Goal: Transaction & Acquisition: Purchase product/service

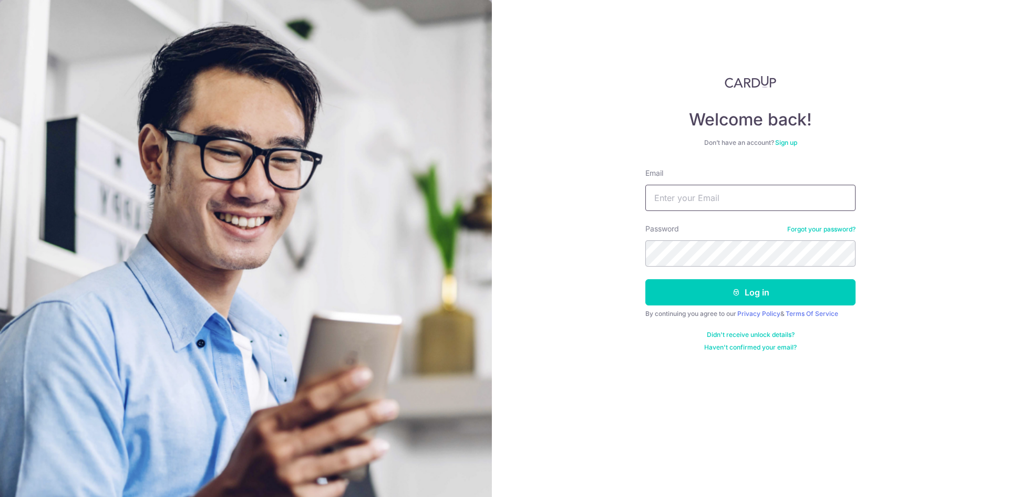
click at [669, 203] on input "Email" at bounding box center [750, 198] width 210 height 26
type input "[EMAIL_ADDRESS][DOMAIN_NAME]"
click at [645, 279] on button "Log in" at bounding box center [750, 292] width 210 height 26
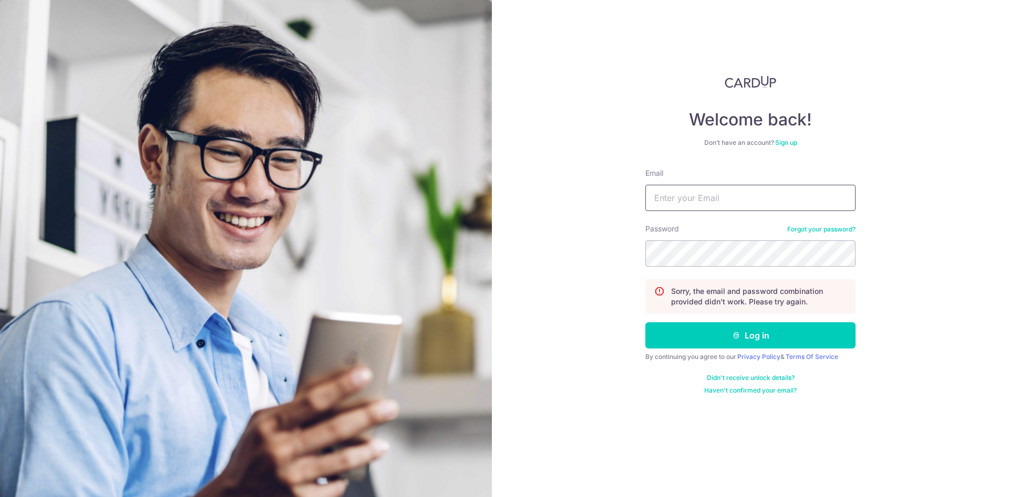
click at [663, 199] on input "Email" at bounding box center [750, 198] width 210 height 26
type input "tanhaoxiang88@gmail.com"
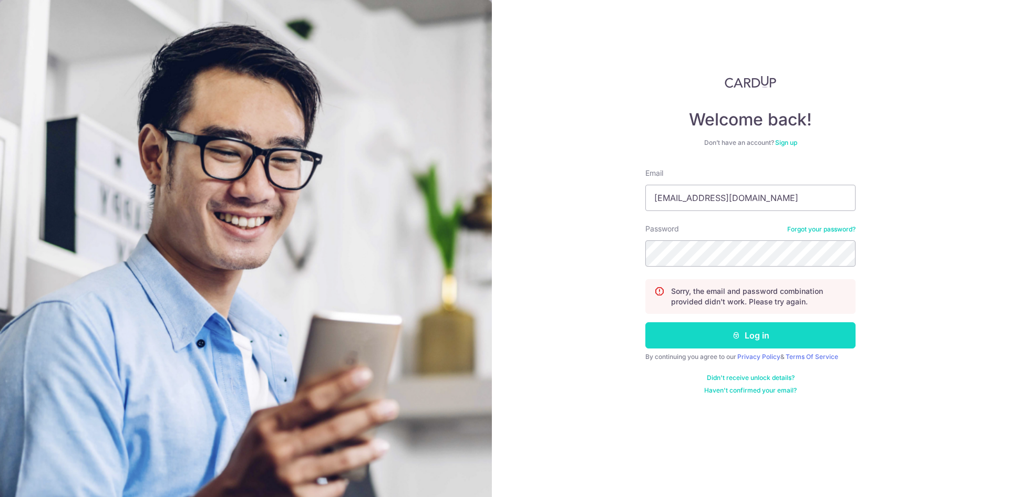
click at [782, 342] on button "Log in" at bounding box center [750, 336] width 210 height 26
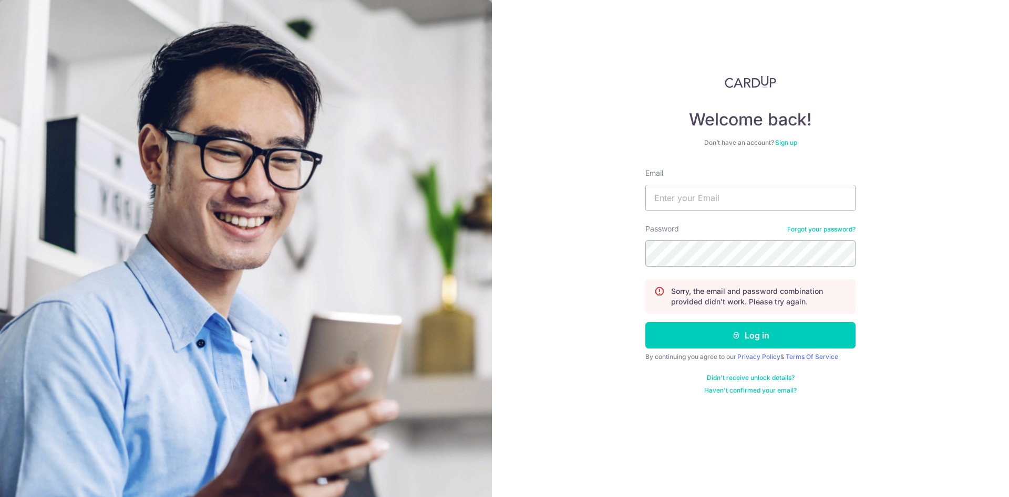
click at [837, 224] on div "Password Forgot your password?" at bounding box center [750, 245] width 210 height 43
click at [834, 233] on link "Forgot your password?" at bounding box center [821, 229] width 68 height 8
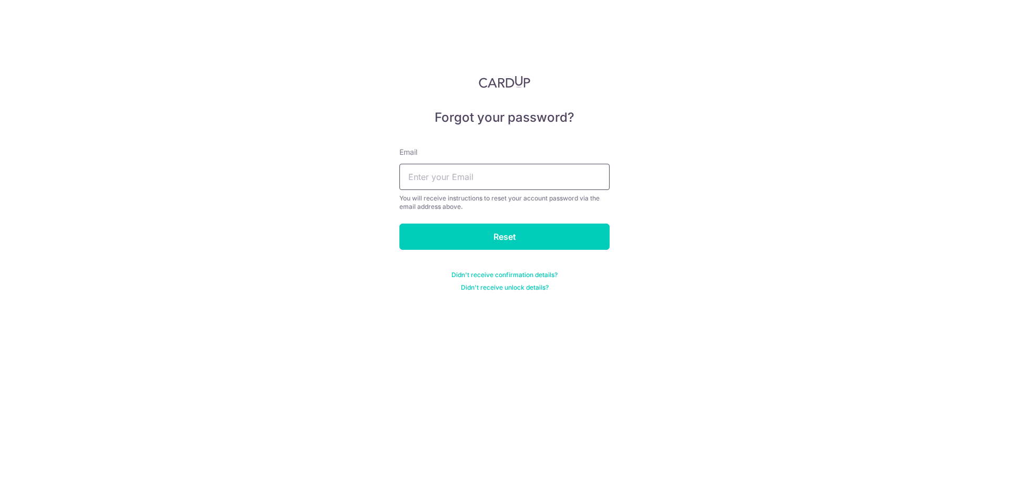
click at [534, 186] on input "text" at bounding box center [504, 177] width 210 height 26
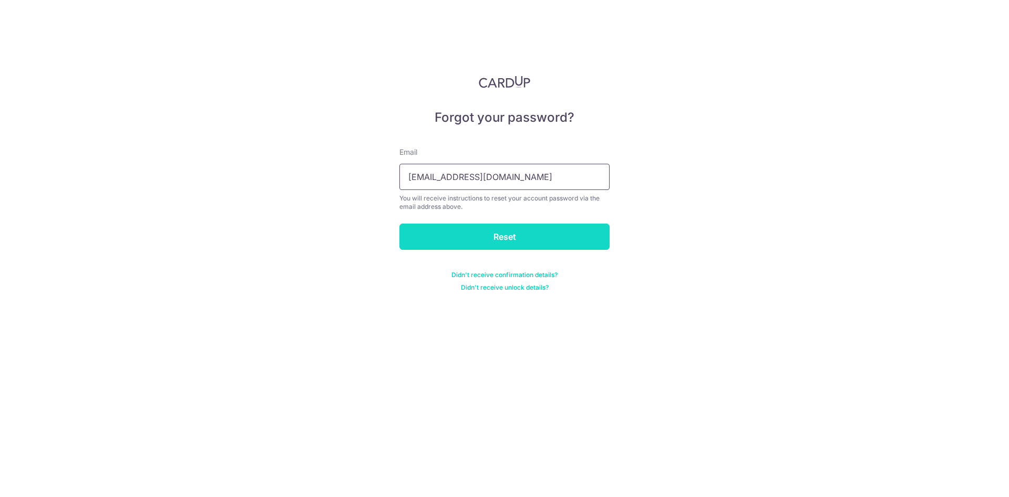
type input "tanhaoxiang88@gmail.com"
click at [489, 243] on input "Reset" at bounding box center [504, 237] width 210 height 26
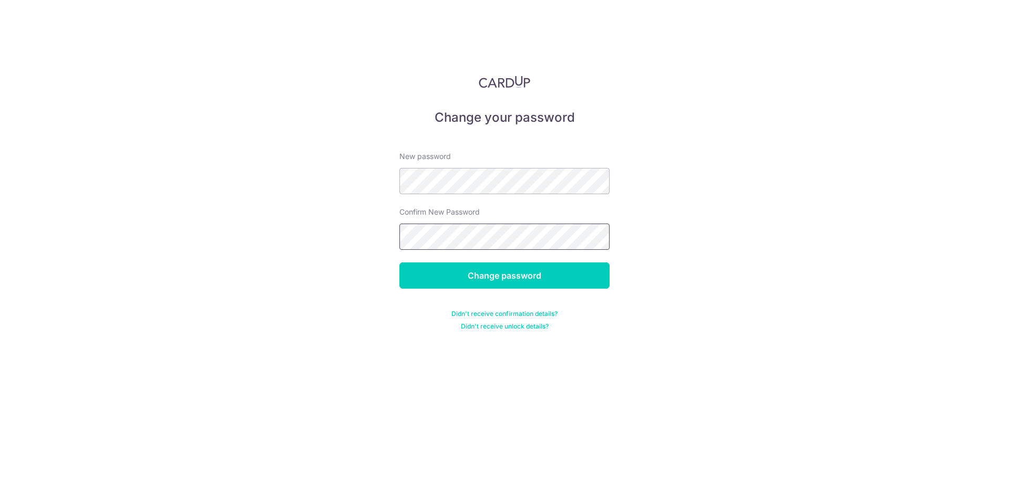
click at [399, 263] on input "Change password" at bounding box center [504, 276] width 210 height 26
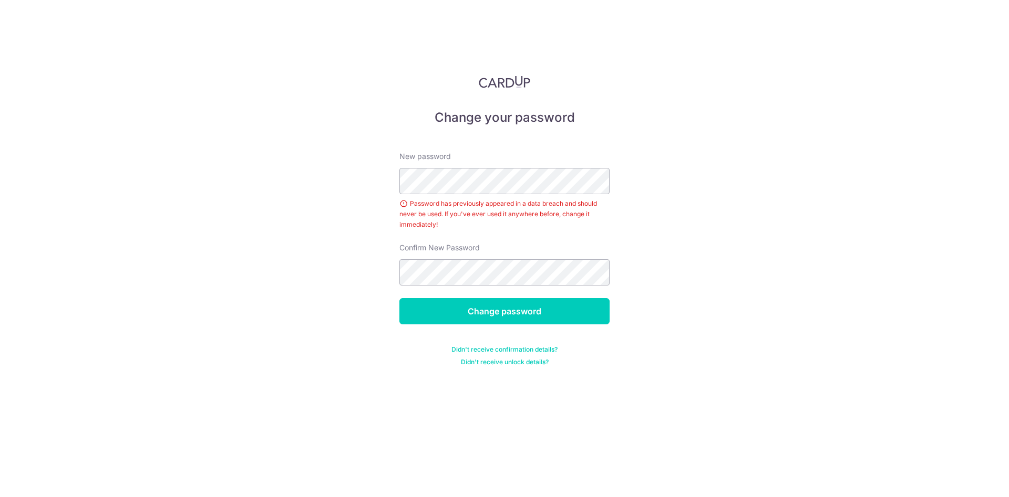
click at [470, 283] on form "New password Password has previously appeared in a data breach and should never…" at bounding box center [504, 253] width 210 height 228
click at [399, 298] on input "Change password" at bounding box center [504, 311] width 210 height 26
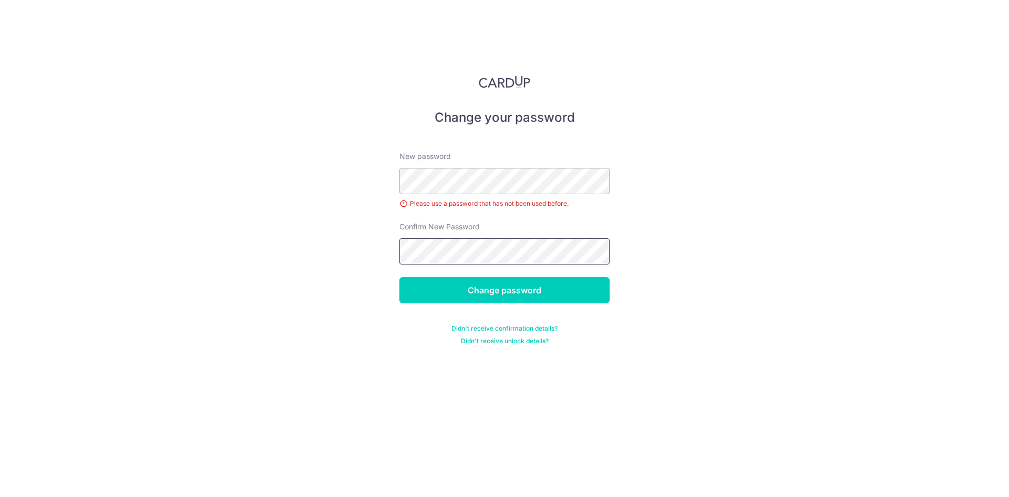
click at [399, 277] on input "Change password" at bounding box center [504, 290] width 210 height 26
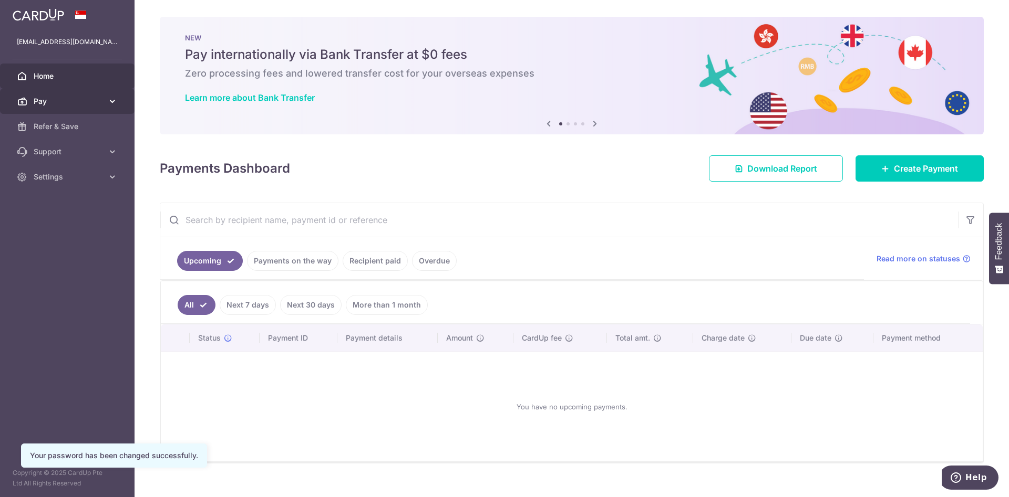
drag, startPoint x: 569, startPoint y: 167, endPoint x: 0, endPoint y: 96, distance: 573.3
click at [507, 169] on div "Payments Dashboard Download Report Create Payment" at bounding box center [572, 166] width 824 height 30
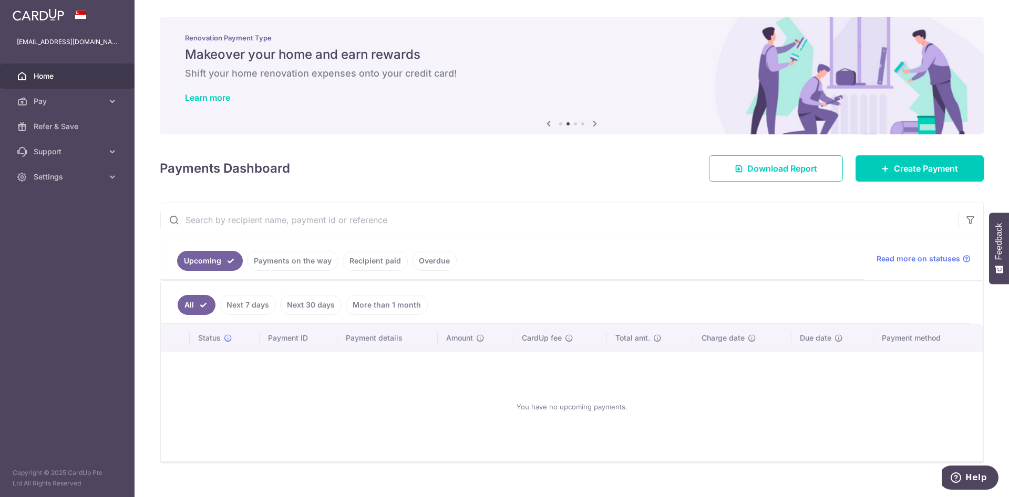
scroll to position [16, 0]
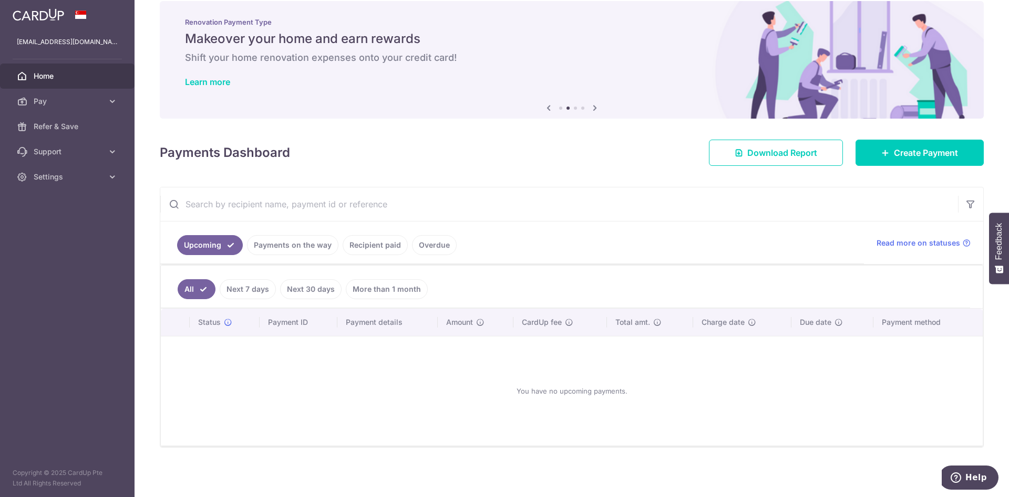
click at [51, 76] on span "Home" at bounding box center [68, 76] width 69 height 11
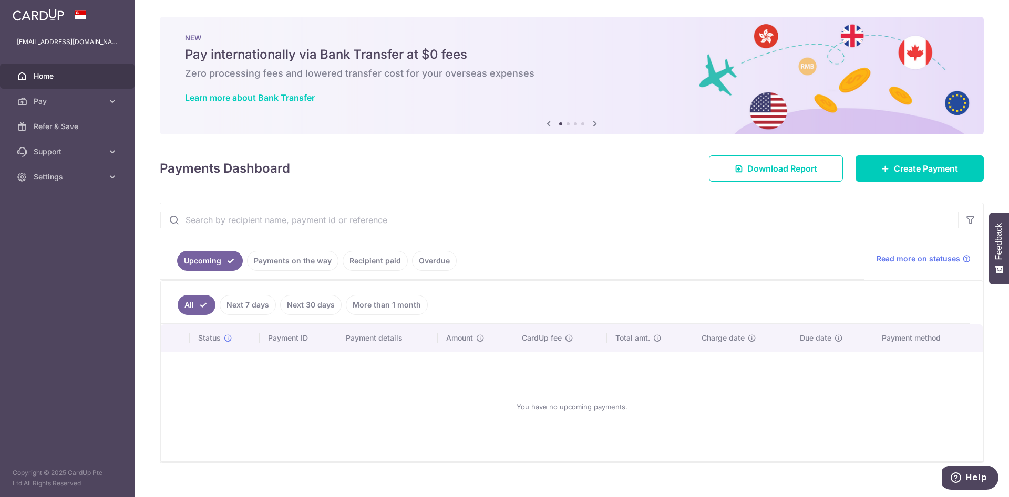
click at [595, 123] on icon at bounding box center [594, 123] width 13 height 13
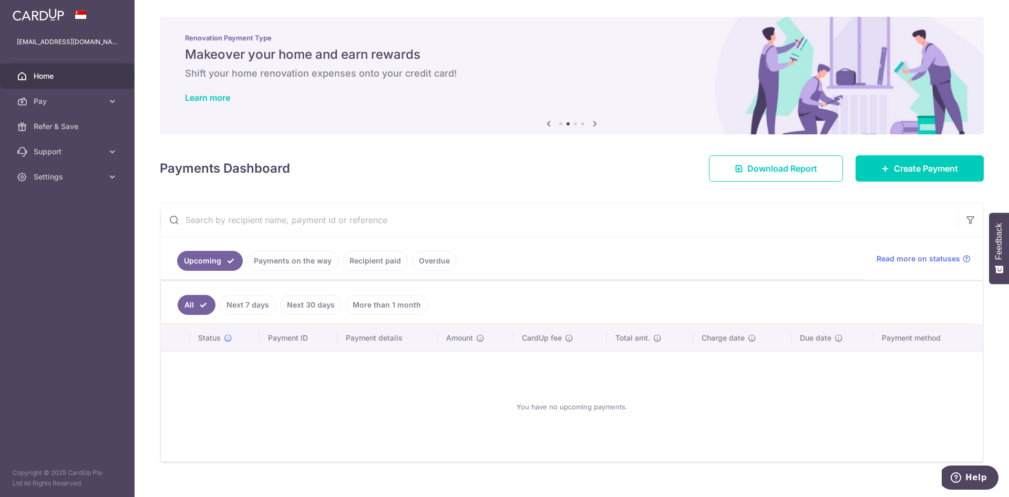
click at [595, 123] on icon at bounding box center [594, 123] width 13 height 13
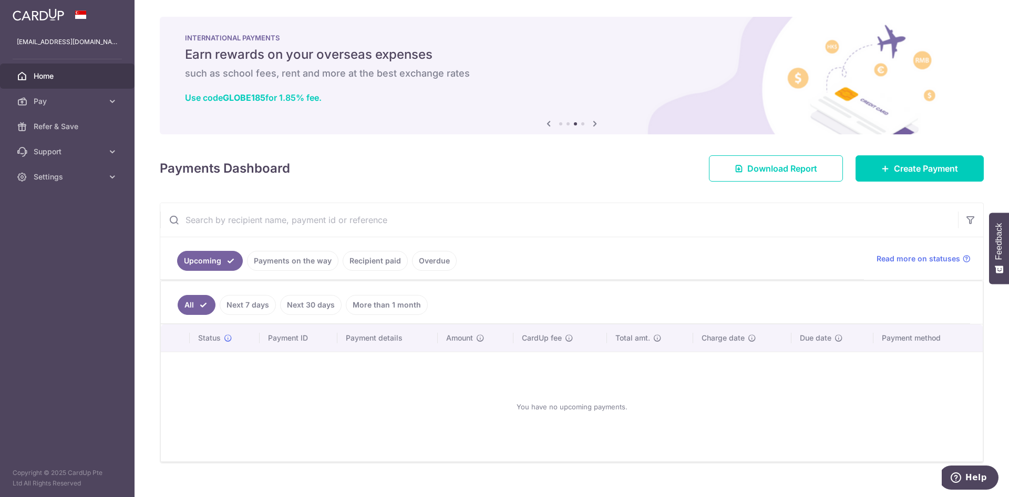
click at [595, 123] on icon at bounding box center [594, 123] width 13 height 13
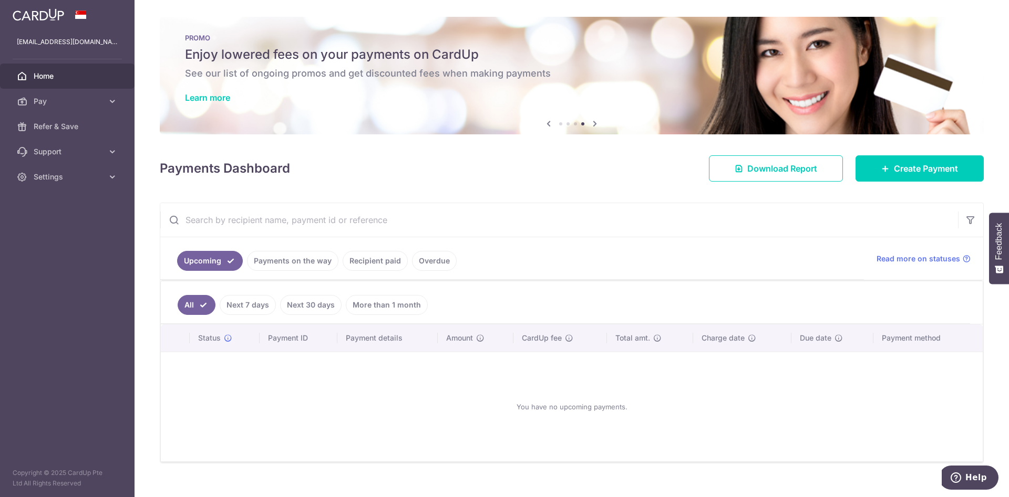
click at [595, 123] on icon at bounding box center [594, 123] width 13 height 13
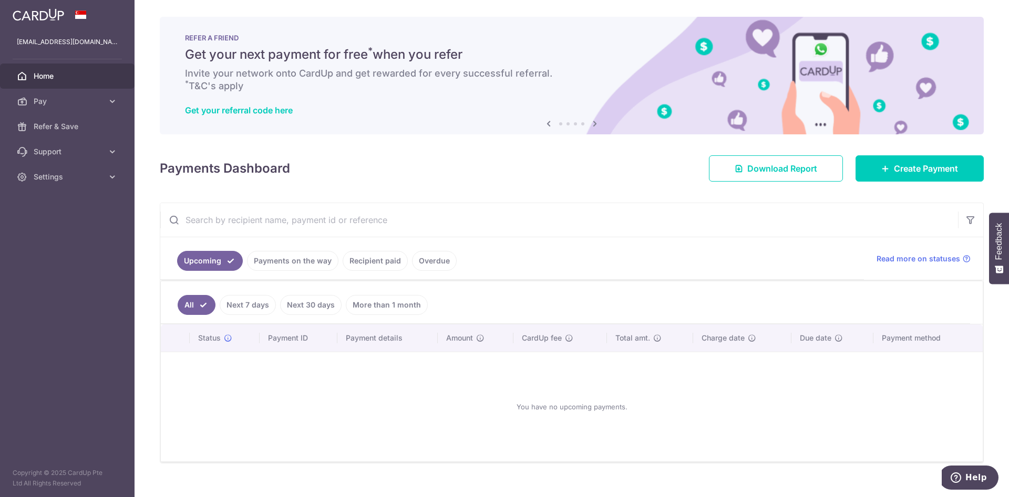
click at [548, 119] on icon at bounding box center [548, 123] width 13 height 13
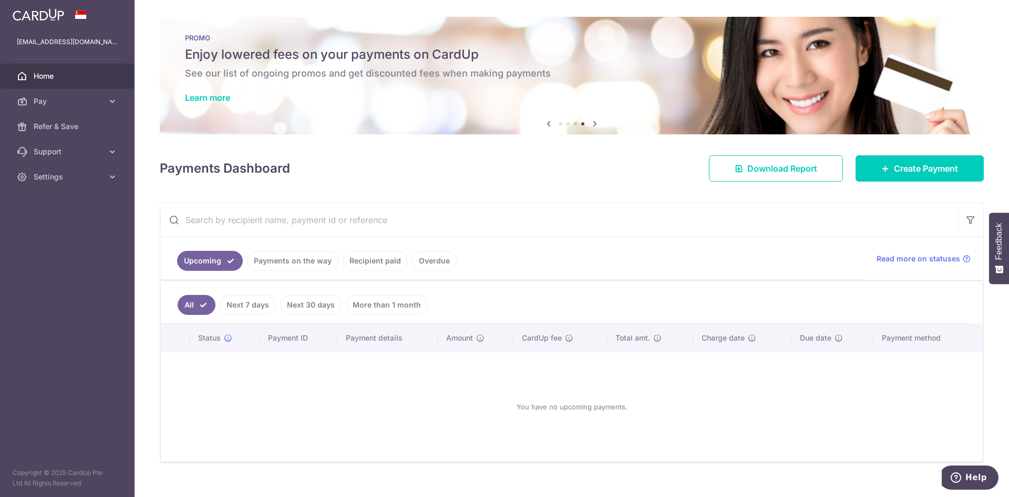
click at [443, 77] on h6 "See our list of ongoing promos and get discounted fees when making payments" at bounding box center [571, 73] width 773 height 13
click at [223, 103] on div "PROMO Enjoy lowered fees on your payments on CardUp See our list of ongoing pro…" at bounding box center [572, 69] width 824 height 105
click at [222, 100] on link "Learn more" at bounding box center [207, 97] width 45 height 11
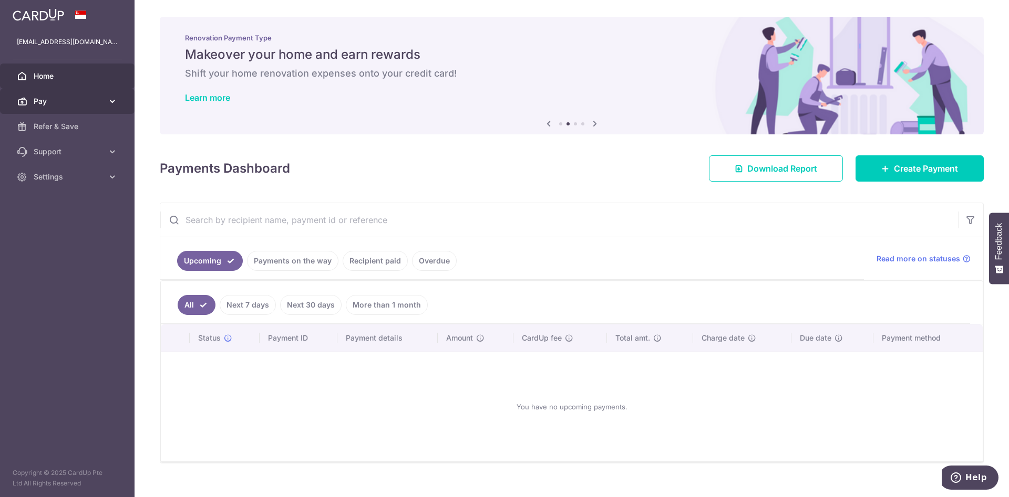
click at [46, 103] on span "Pay" at bounding box center [68, 101] width 69 height 11
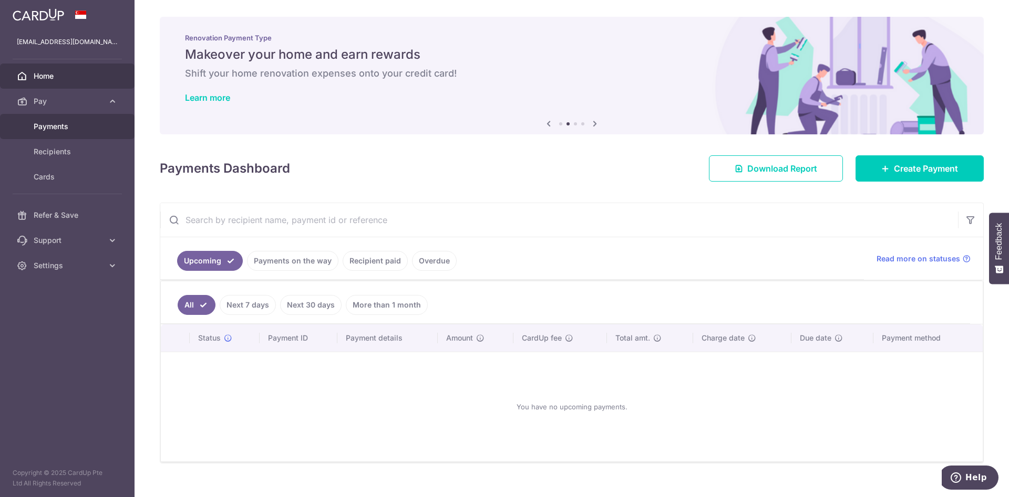
click at [45, 121] on span "Payments" at bounding box center [68, 126] width 69 height 11
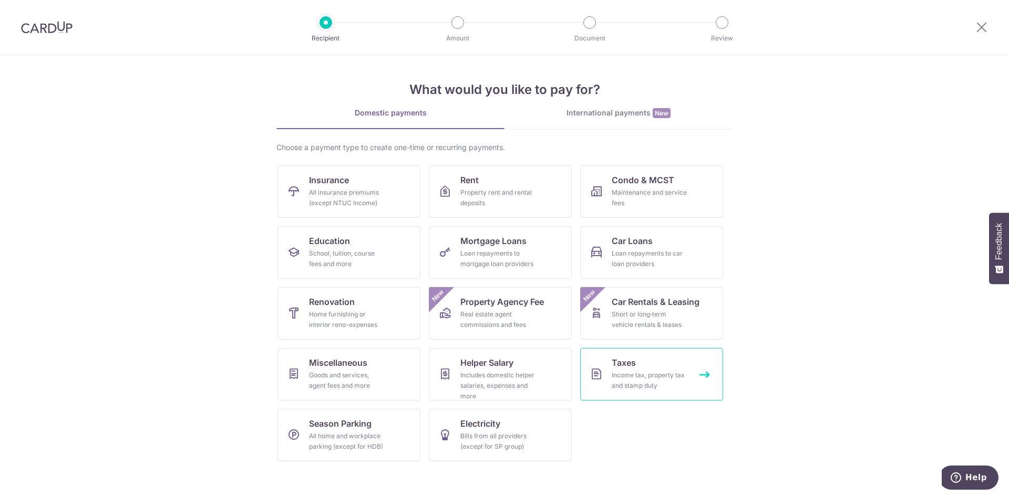
click at [641, 370] on div "Income tax, property tax and stamp duty" at bounding box center [649, 380] width 76 height 21
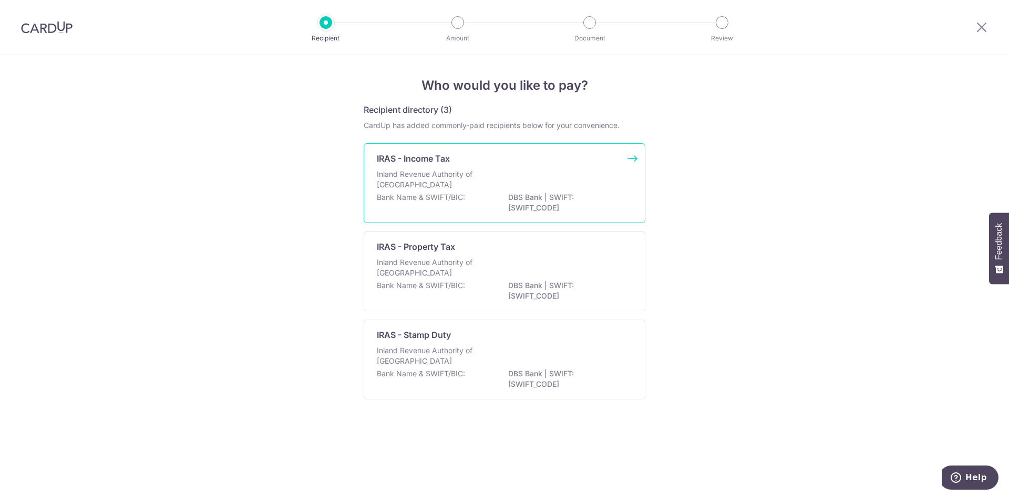
click at [545, 170] on div "Inland Revenue Authority of Singapore" at bounding box center [504, 180] width 255 height 23
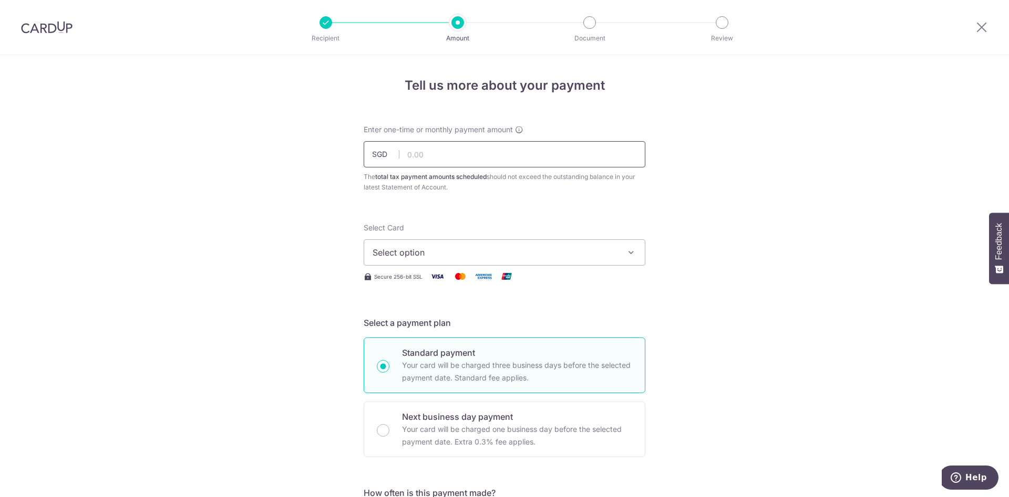
click at [535, 157] on input "text" at bounding box center [505, 154] width 282 height 26
click at [464, 256] on span "Select option" at bounding box center [494, 252] width 245 height 13
click at [450, 284] on span "Add credit card" at bounding box center [513, 282] width 245 height 11
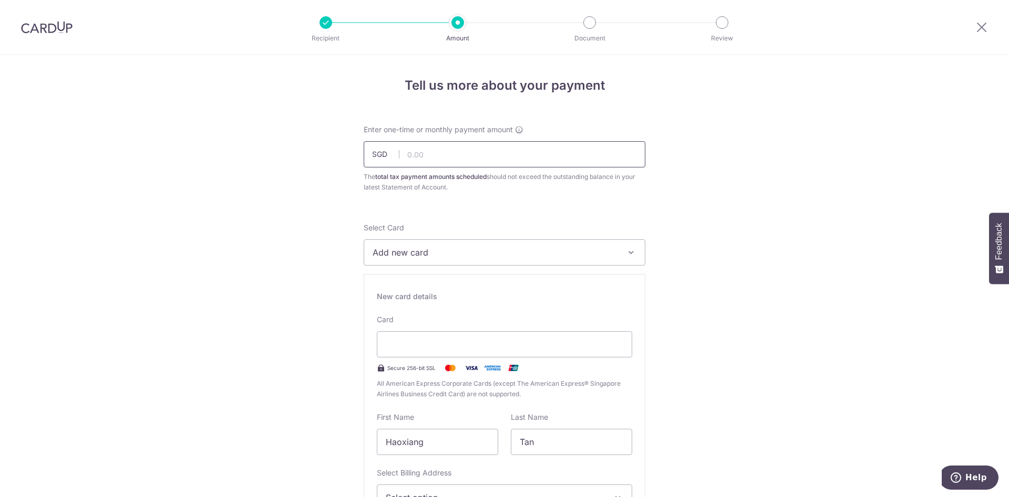
click at [430, 160] on input "text" at bounding box center [505, 154] width 282 height 26
paste input "4,090.32"
type input "4,090.32"
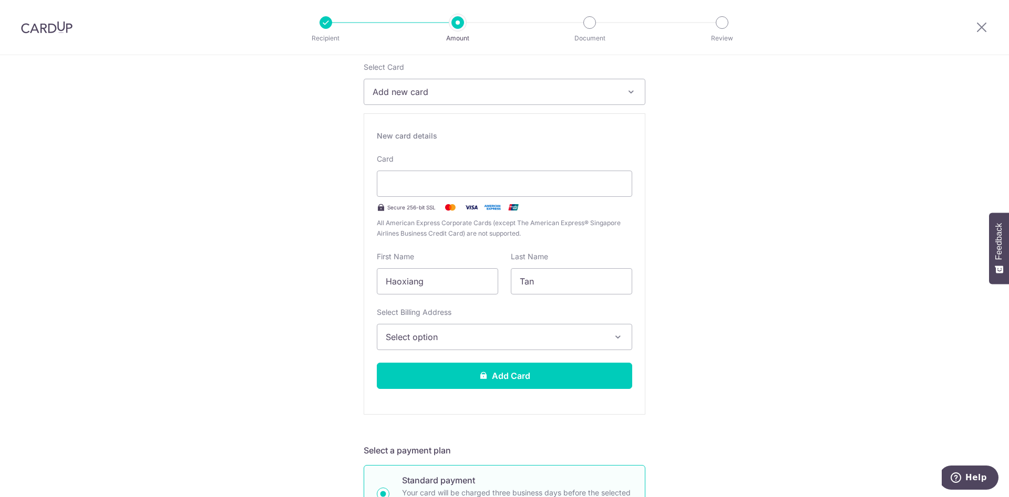
click at [447, 330] on button "Select option" at bounding box center [504, 337] width 255 height 26
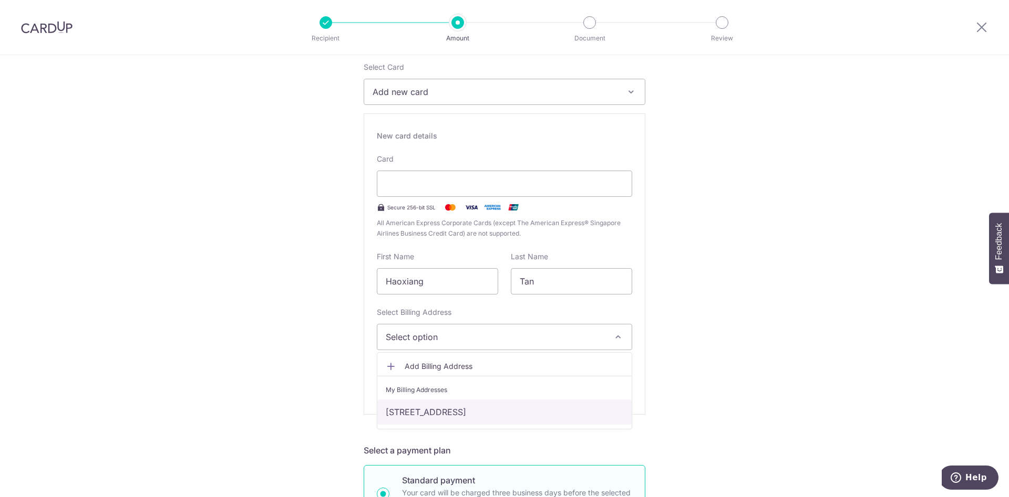
click at [437, 408] on link "[STREET_ADDRESS]" at bounding box center [504, 412] width 254 height 25
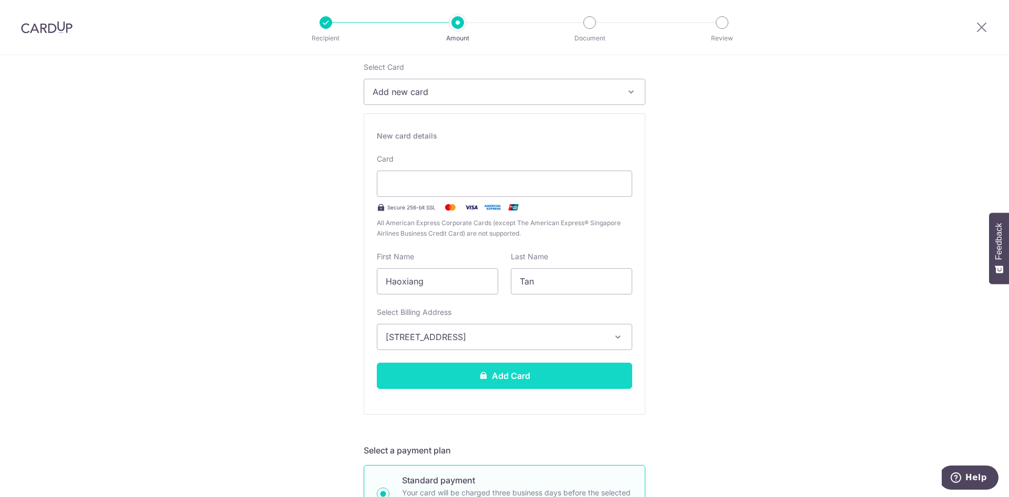
click at [465, 381] on button "Add Card" at bounding box center [504, 376] width 255 height 26
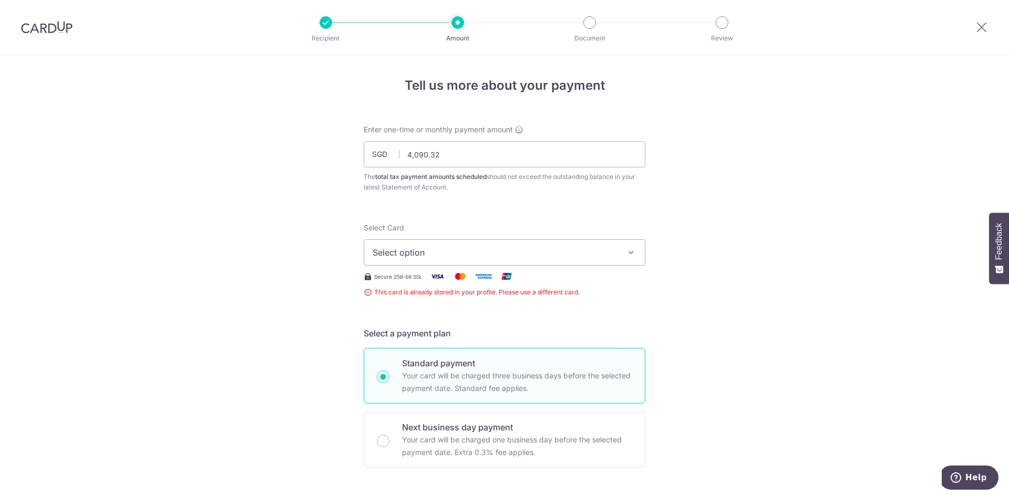
click at [442, 241] on button "Select option" at bounding box center [505, 253] width 282 height 26
click at [428, 250] on span "Select option" at bounding box center [494, 252] width 245 height 13
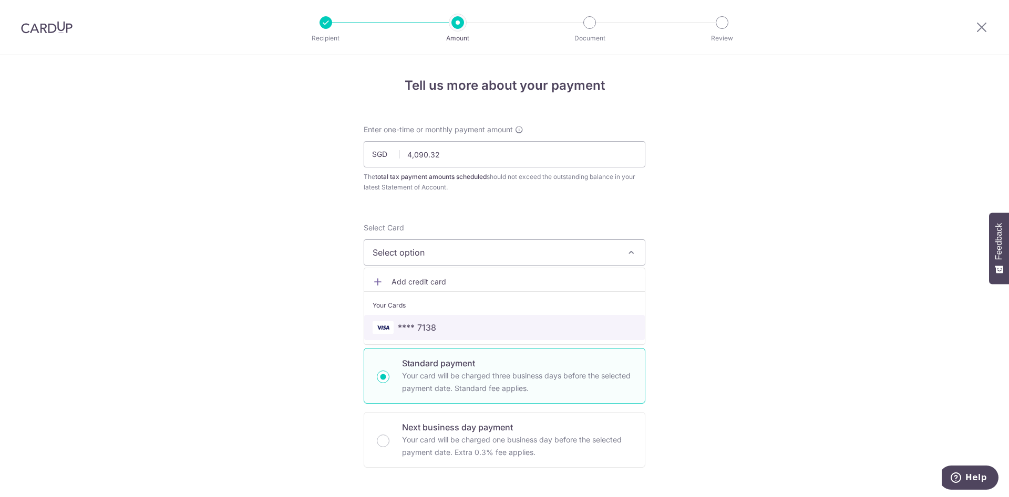
click at [408, 319] on link "**** 7138" at bounding box center [504, 327] width 281 height 25
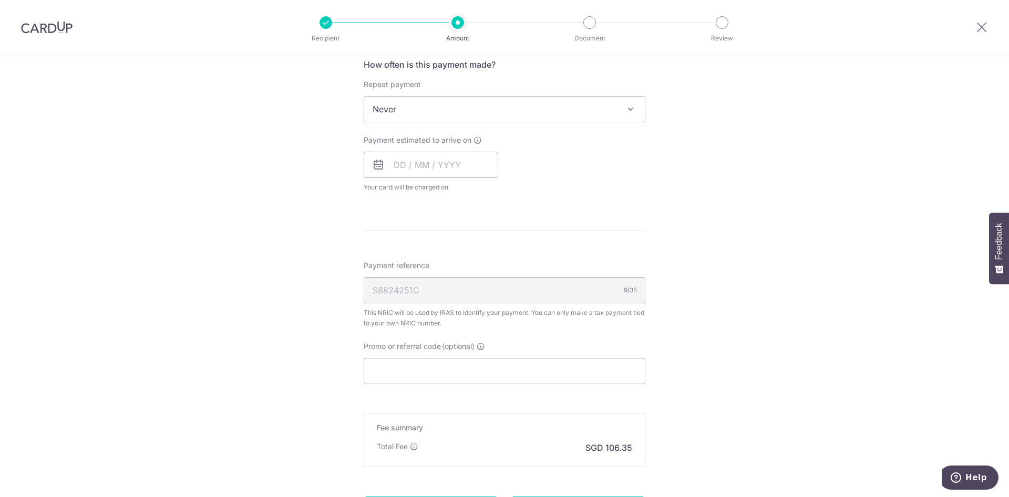
scroll to position [533, 0]
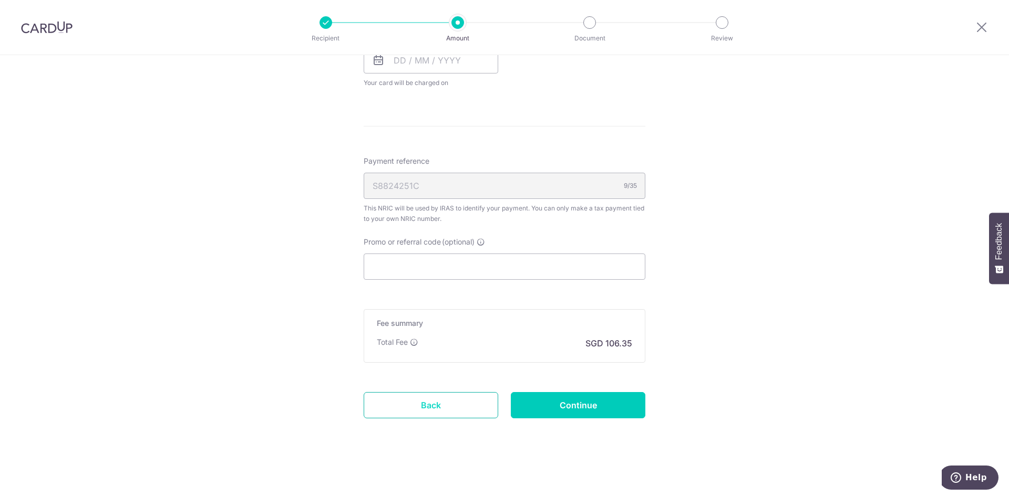
click at [440, 407] on link "Back" at bounding box center [431, 405] width 134 height 26
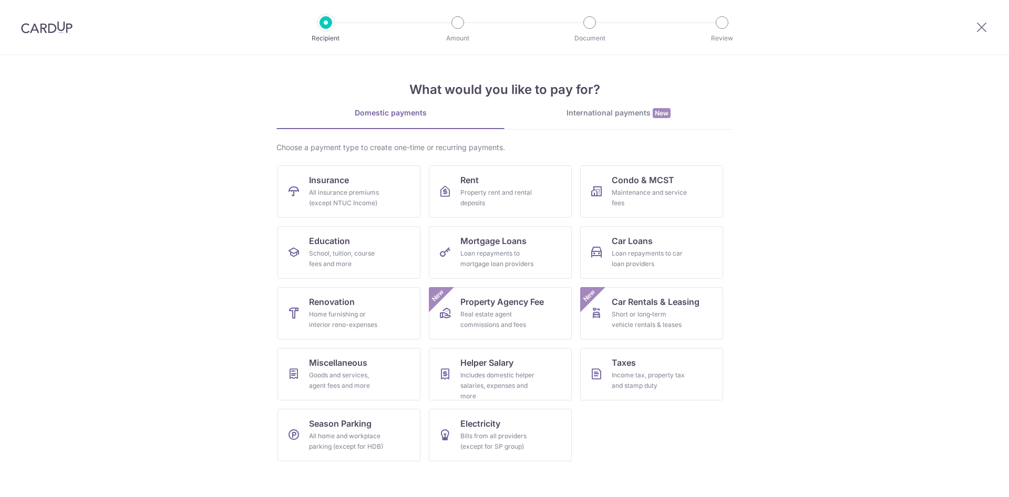
click at [50, 29] on img at bounding box center [46, 27] width 51 height 13
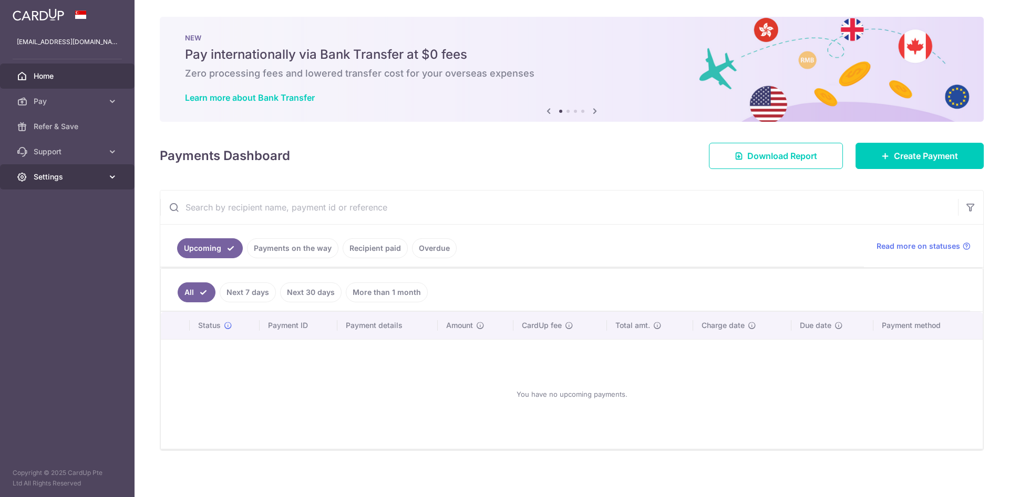
click at [72, 179] on span "Settings" at bounding box center [68, 177] width 69 height 11
click at [70, 203] on span "Account" at bounding box center [68, 202] width 69 height 11
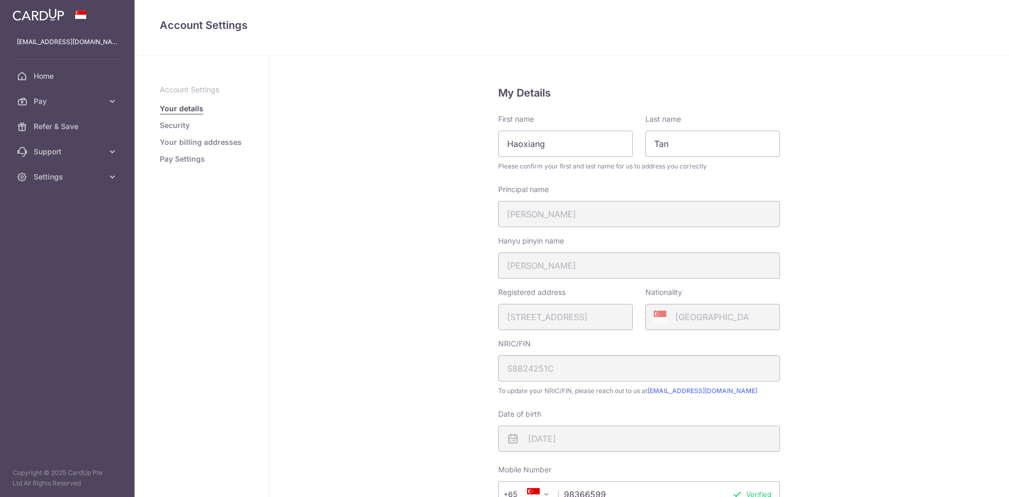
click at [193, 158] on link "Pay Settings" at bounding box center [182, 159] width 45 height 11
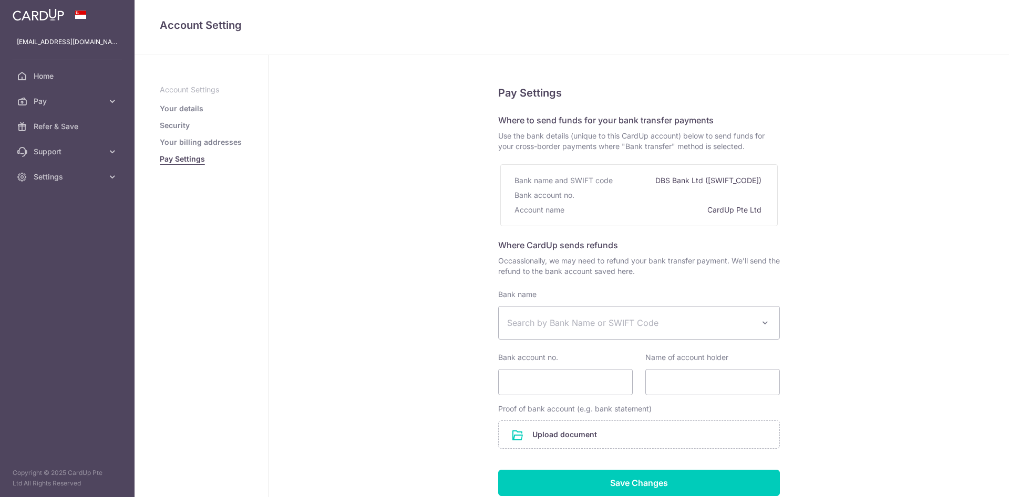
select select
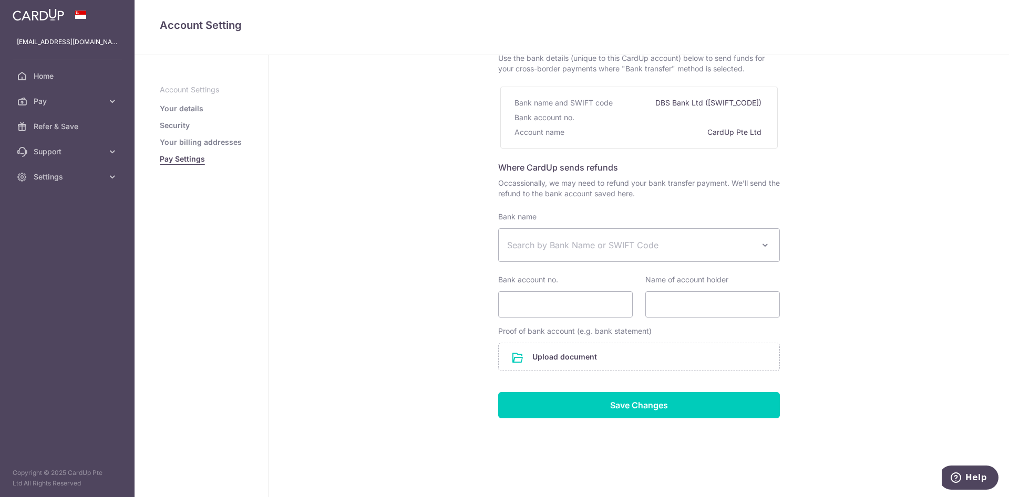
click at [209, 136] on ul "Account Settings Your details Security Your billing addresses Pay Settings" at bounding box center [202, 125] width 84 height 80
click at [207, 141] on link "Your billing addresses" at bounding box center [201, 142] width 82 height 11
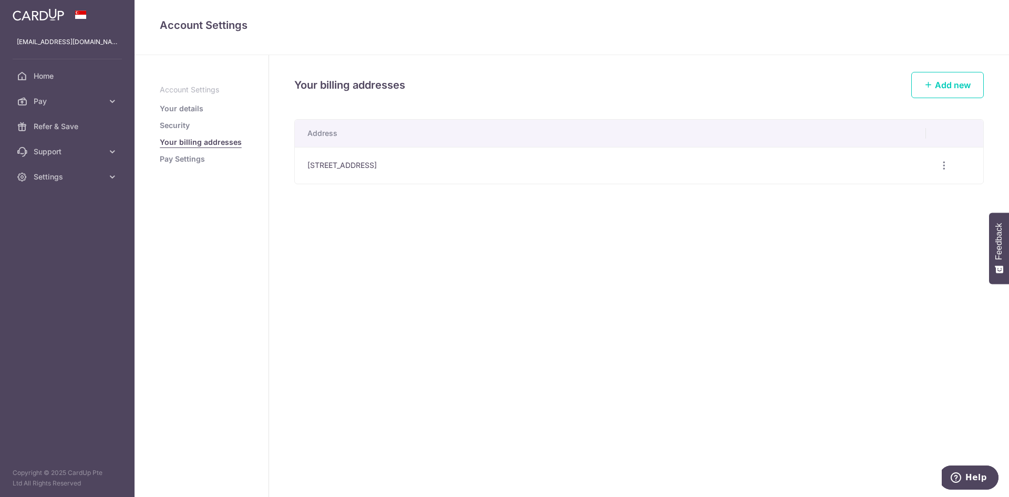
click at [179, 125] on link "Security" at bounding box center [175, 125] width 30 height 11
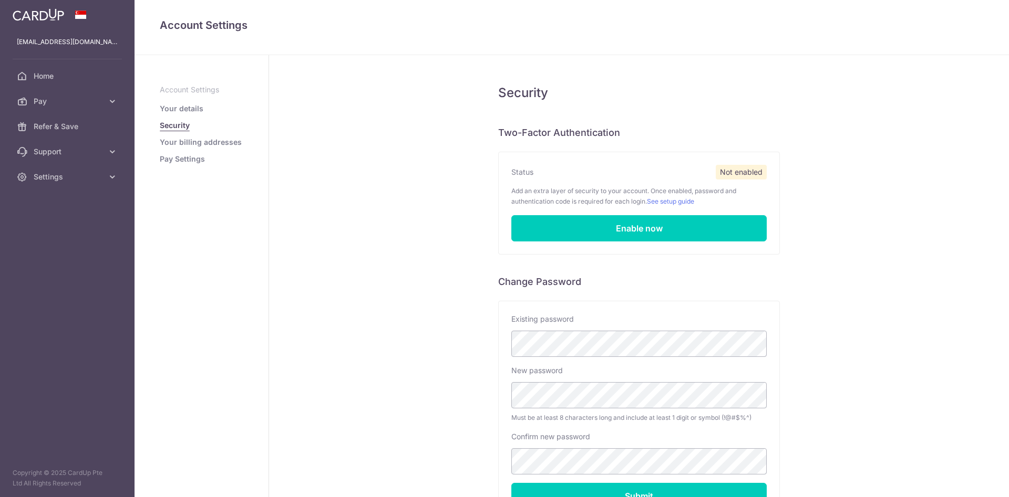
click at [188, 110] on link "Your details" at bounding box center [182, 108] width 44 height 11
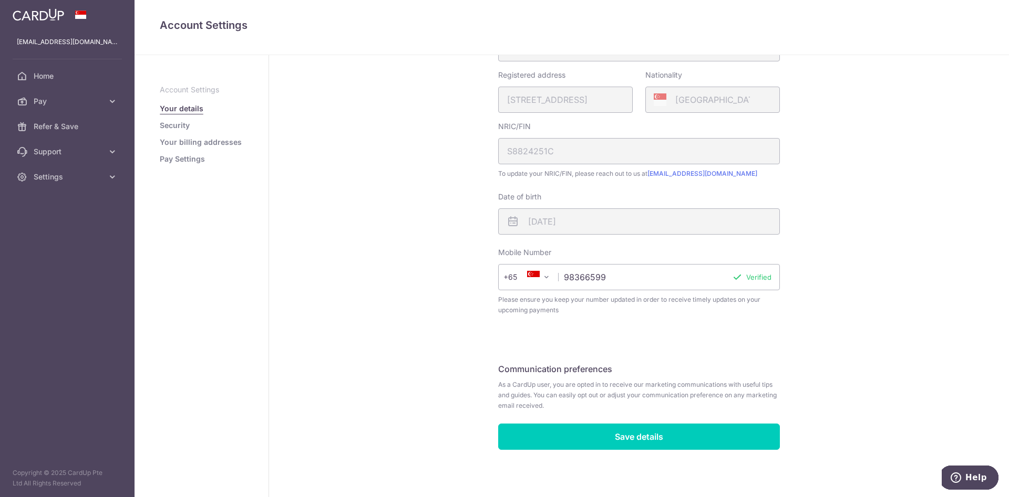
scroll to position [220, 0]
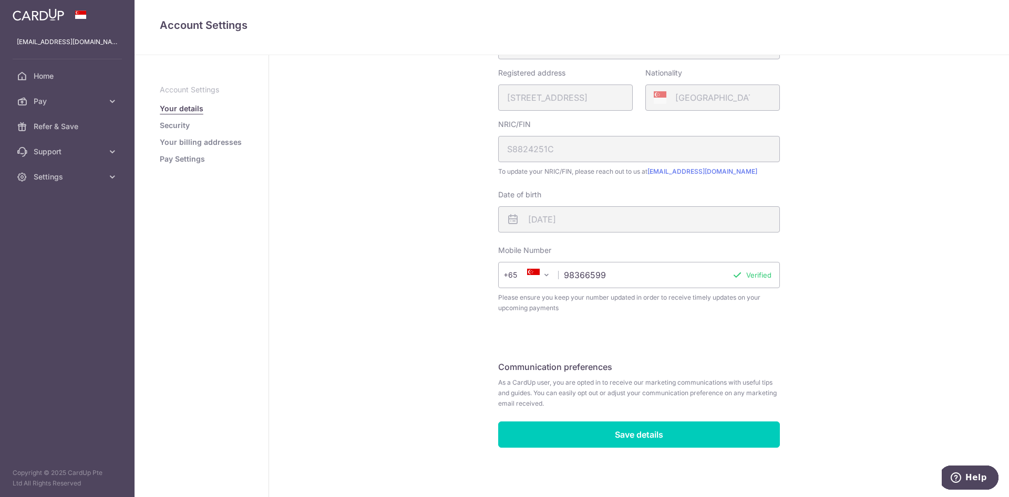
click at [174, 157] on link "Pay Settings" at bounding box center [182, 159] width 45 height 11
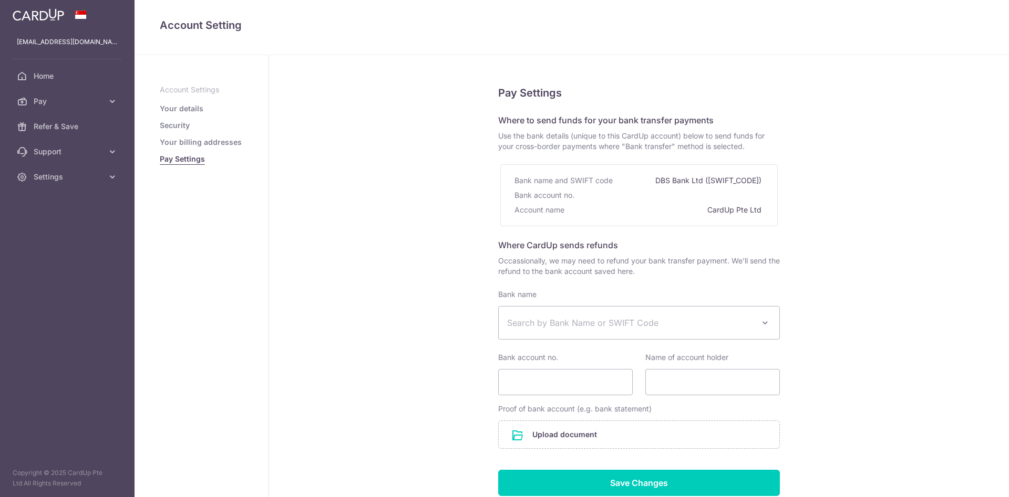
select select
click at [93, 107] on link "Pay" at bounding box center [67, 101] width 134 height 25
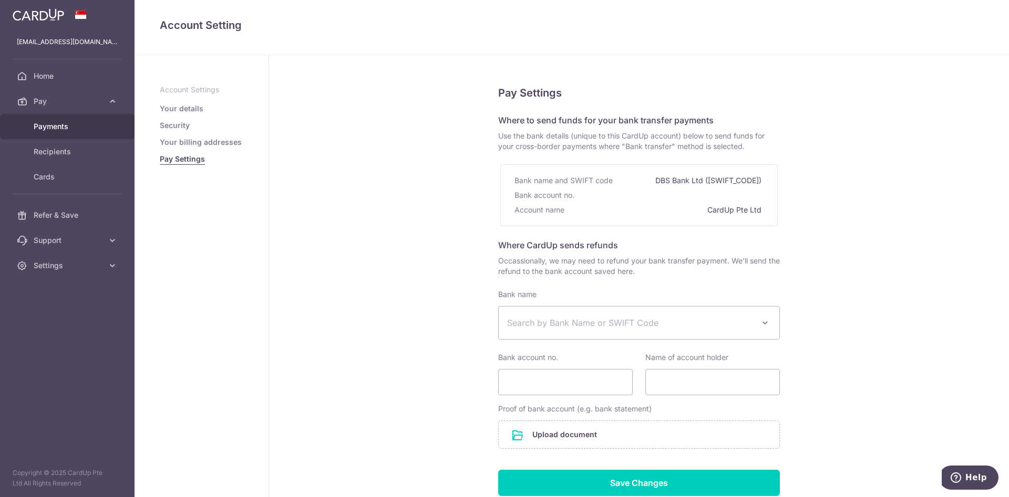
click at [75, 130] on span "Payments" at bounding box center [68, 126] width 69 height 11
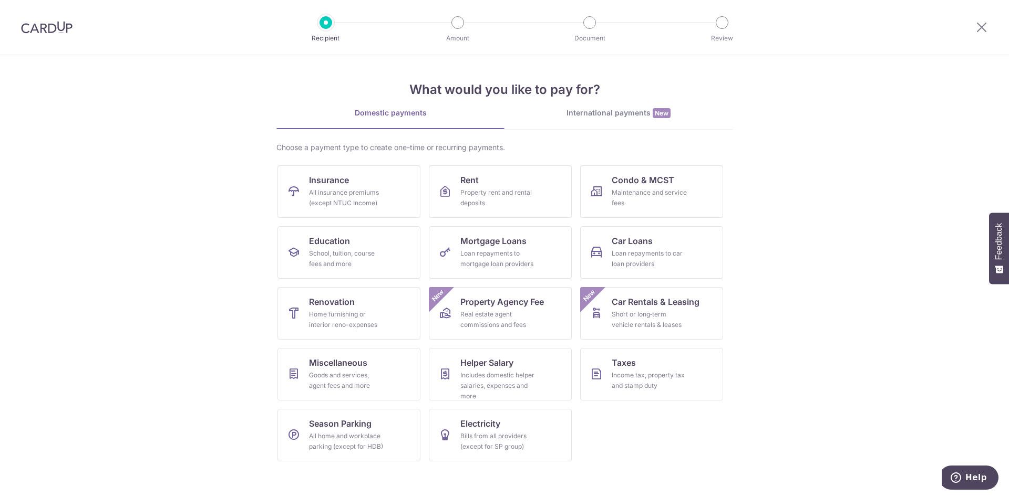
click at [61, 25] on img at bounding box center [46, 27] width 51 height 13
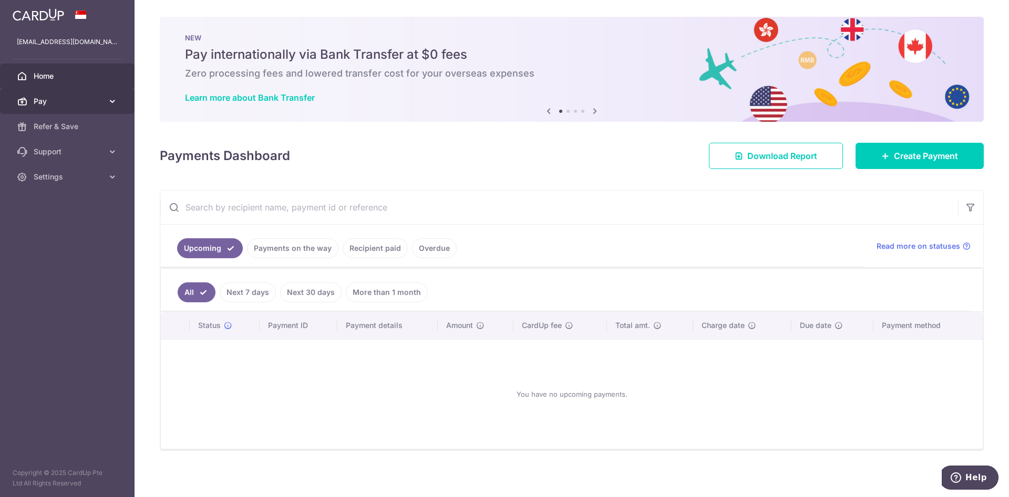
click at [70, 102] on span "Pay" at bounding box center [68, 101] width 69 height 11
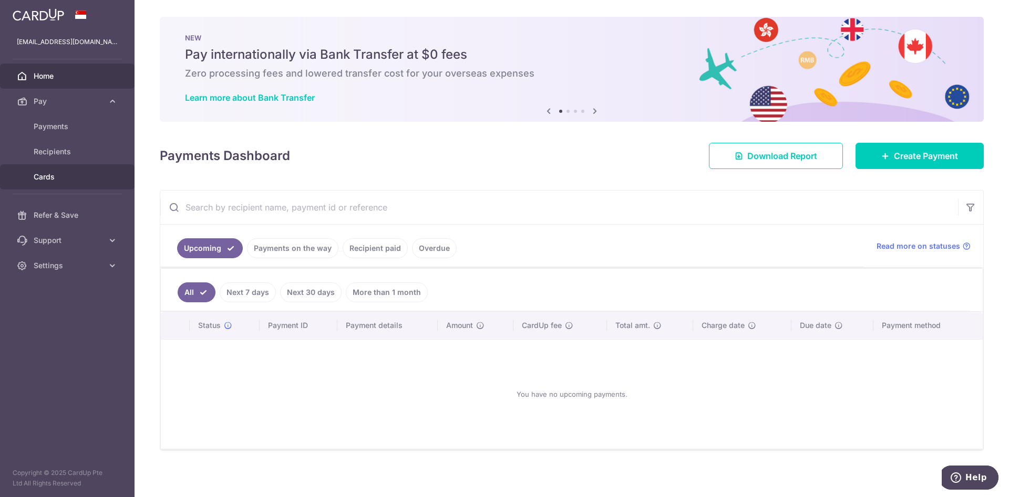
click at [54, 178] on span "Cards" at bounding box center [68, 177] width 69 height 11
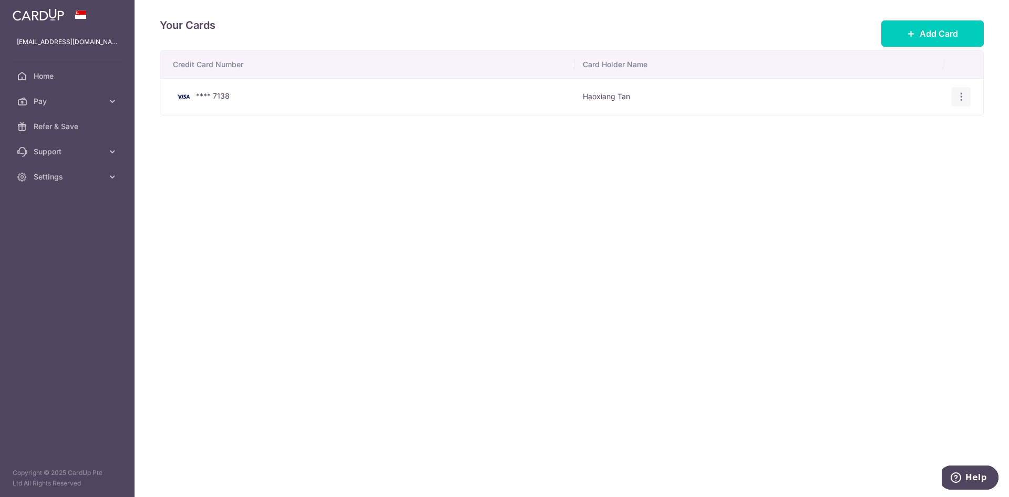
click at [963, 93] on icon "button" at bounding box center [961, 96] width 11 height 11
click at [925, 123] on span "View/Edit" at bounding box center [925, 126] width 71 height 13
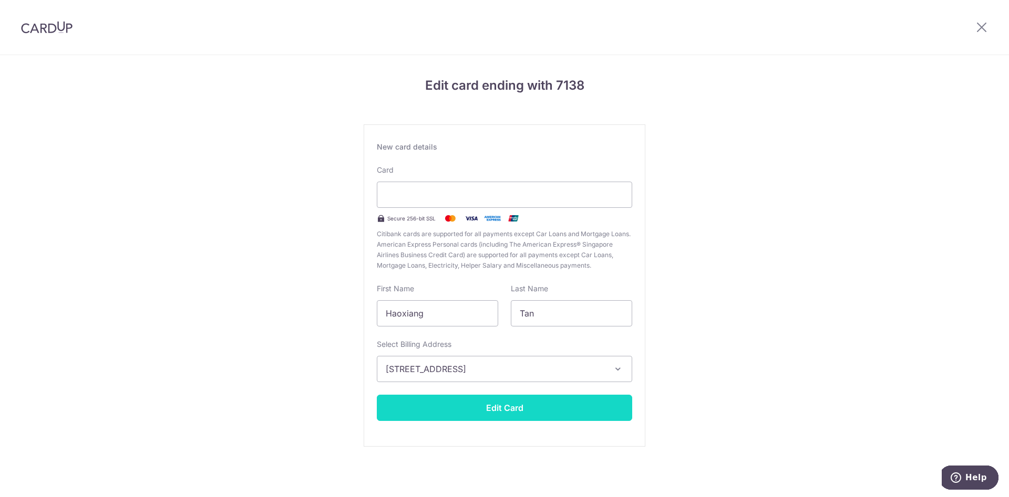
click at [505, 399] on button "Edit Card" at bounding box center [504, 408] width 255 height 26
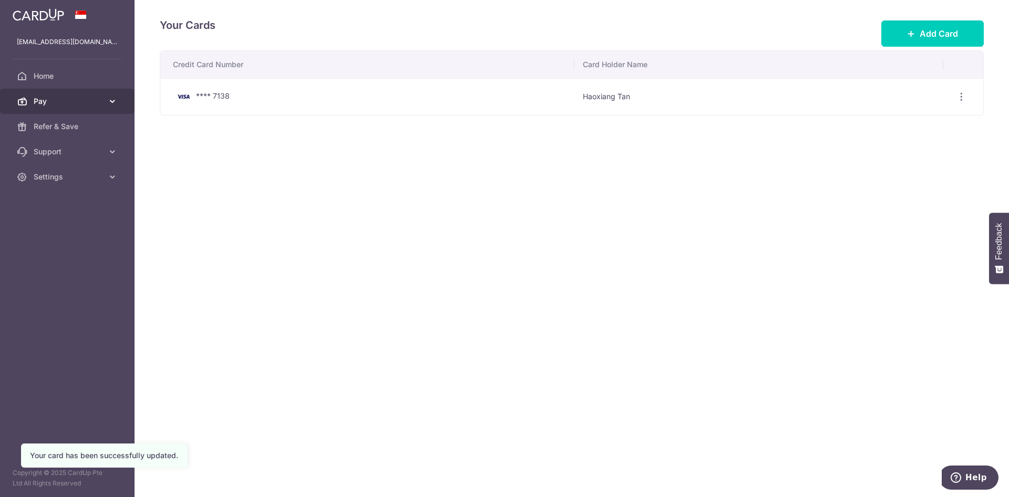
click at [89, 103] on span "Pay" at bounding box center [68, 101] width 69 height 11
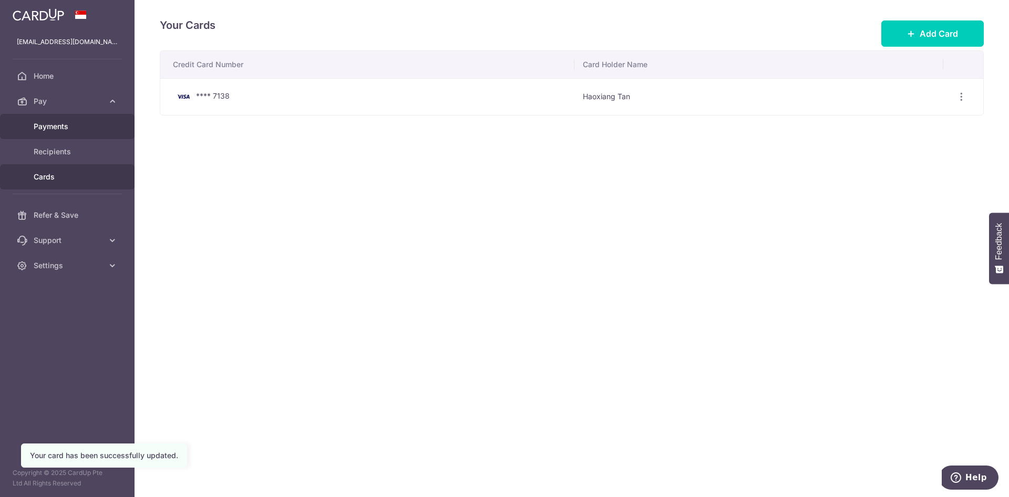
click at [75, 131] on span "Payments" at bounding box center [68, 126] width 69 height 11
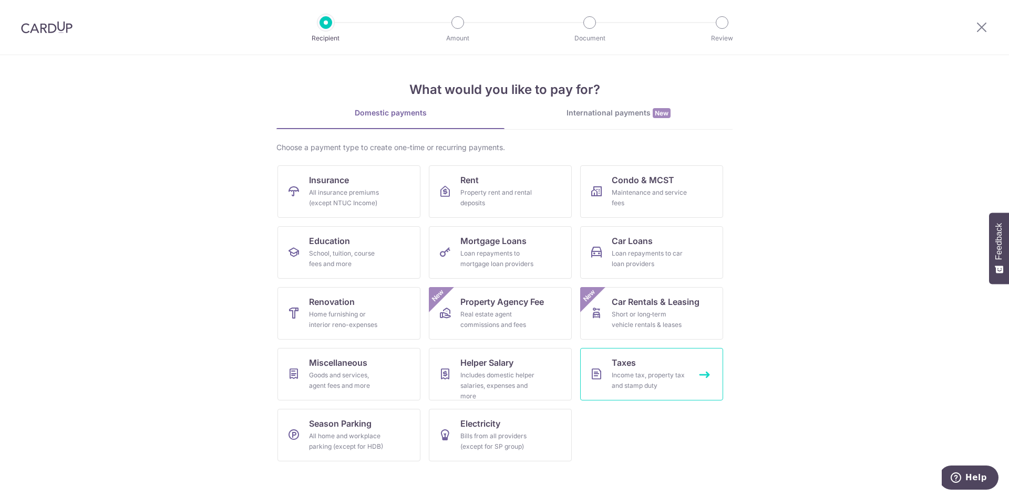
click at [650, 367] on link "Taxes Income tax, property tax and stamp duty" at bounding box center [651, 374] width 143 height 53
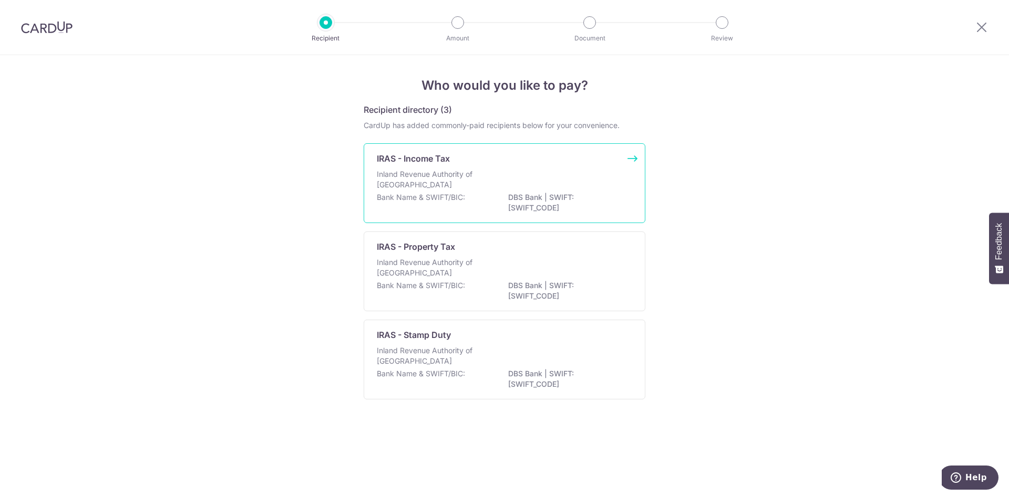
click at [505, 171] on div "Inland Revenue Authority of [GEOGRAPHIC_DATA]" at bounding box center [504, 180] width 255 height 23
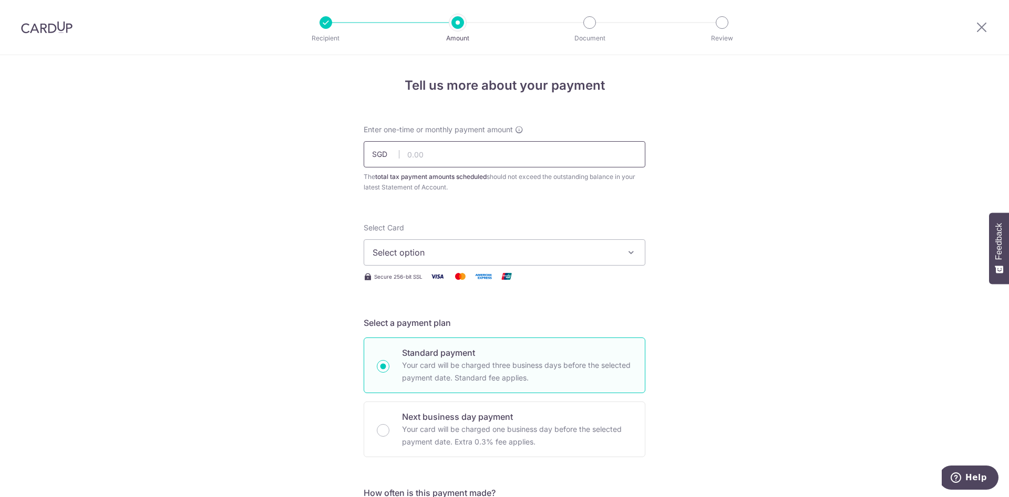
click at [434, 152] on input "text" at bounding box center [505, 154] width 282 height 26
paste input "4,090.32"
type input "4,090.32"
click at [428, 244] on button "Select option" at bounding box center [505, 253] width 282 height 26
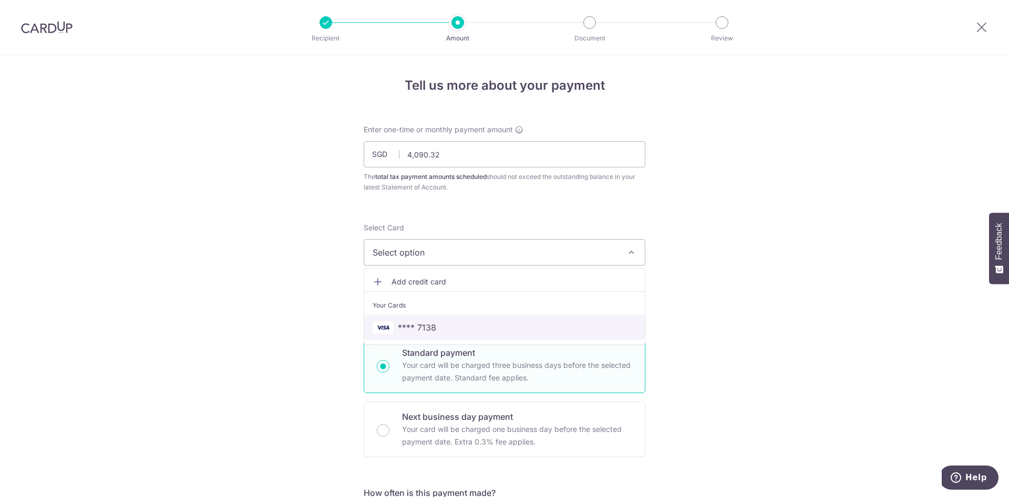
click at [422, 325] on span "**** 7138" at bounding box center [417, 327] width 38 height 13
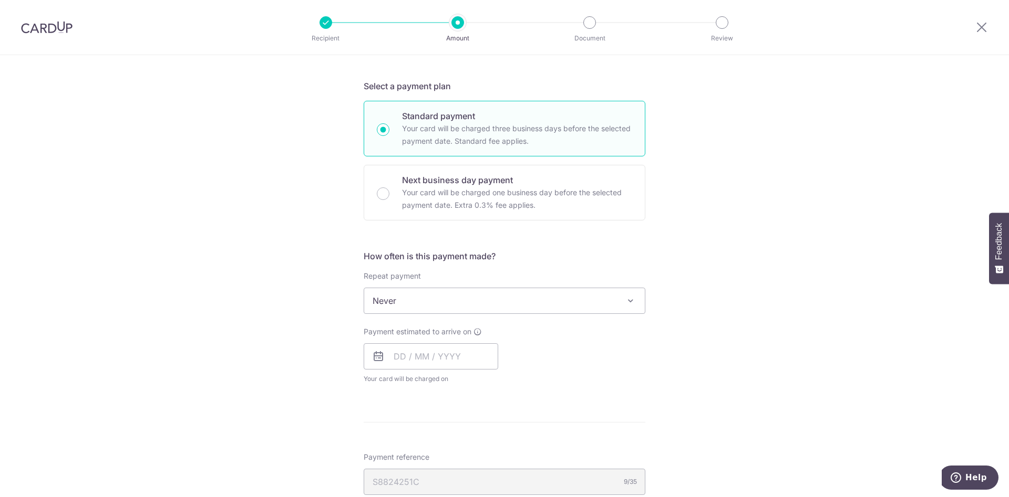
scroll to position [268, 0]
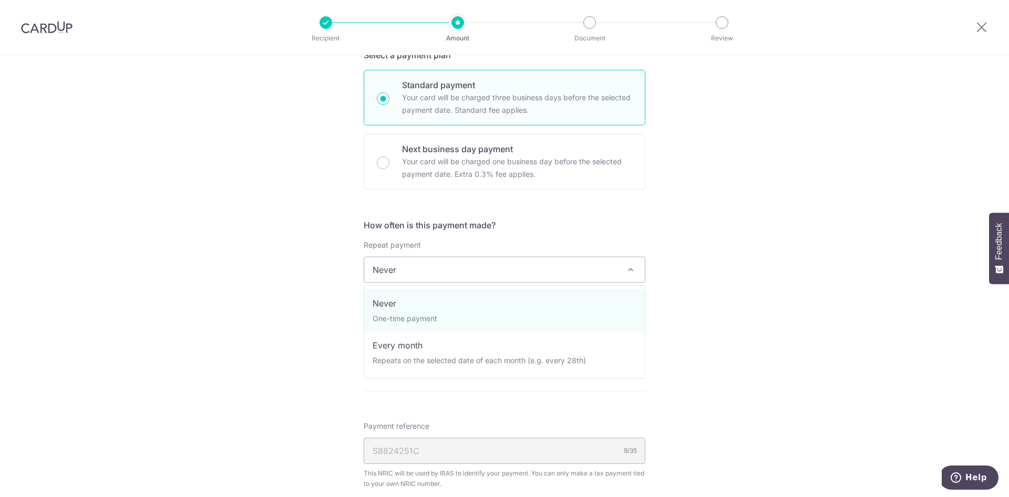
click at [433, 272] on span "Never" at bounding box center [504, 269] width 281 height 25
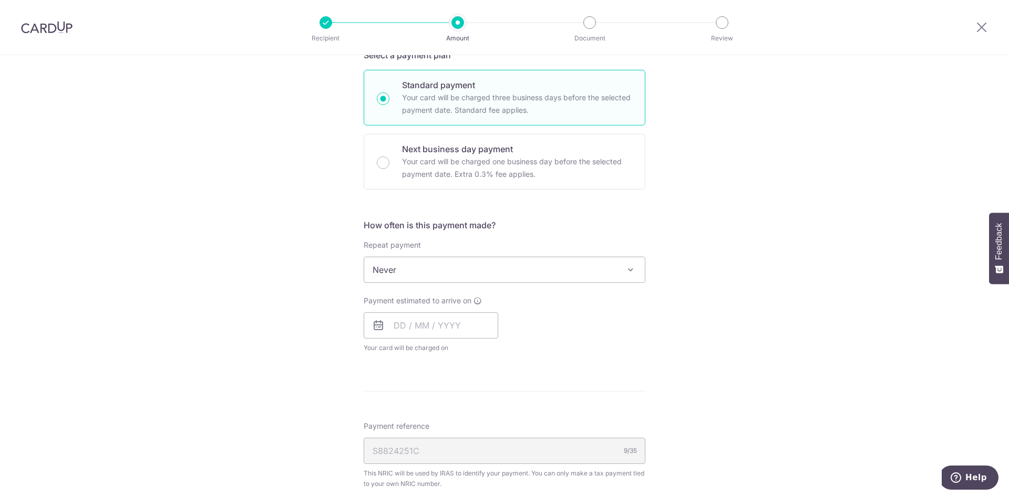
drag, startPoint x: 259, startPoint y: 262, endPoint x: 380, endPoint y: 308, distance: 129.2
click at [263, 262] on div "Tell us more about your payment Enter one-time or monthly payment amount SGD 4,…" at bounding box center [504, 275] width 1009 height 976
click at [396, 323] on input "text" at bounding box center [431, 326] width 134 height 26
click at [402, 423] on link "8" at bounding box center [406, 421] width 17 height 17
type input "[DATE]"
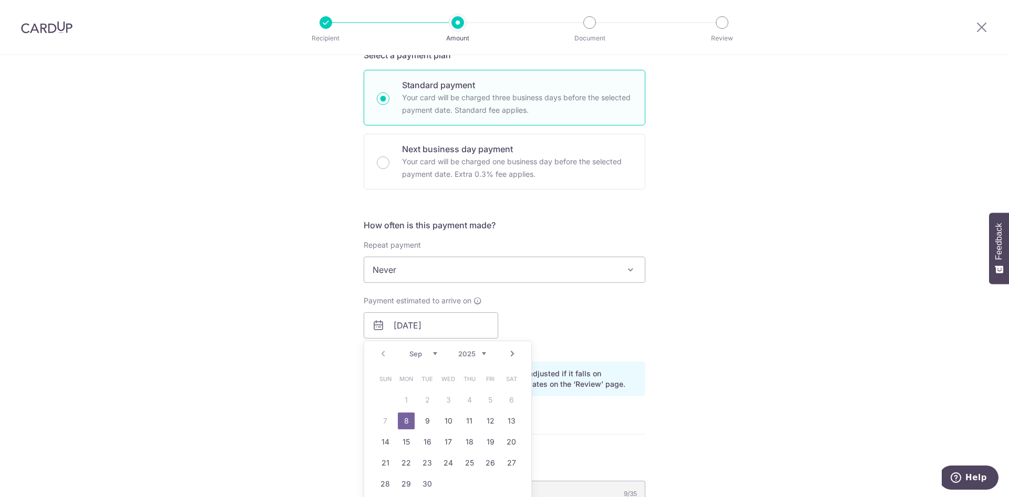
click at [305, 377] on div "Tell us more about your payment Enter one-time or monthly payment amount SGD 4,…" at bounding box center [504, 296] width 1009 height 1019
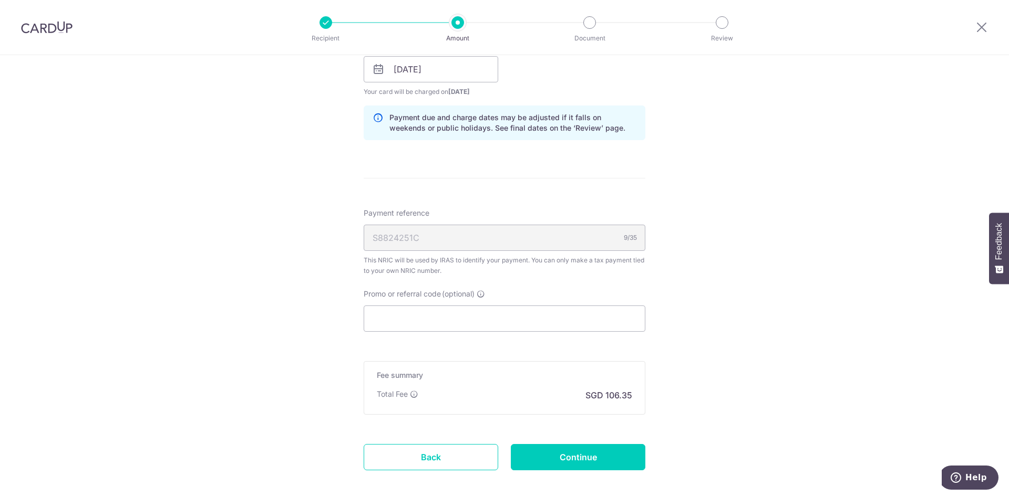
scroll to position [576, 0]
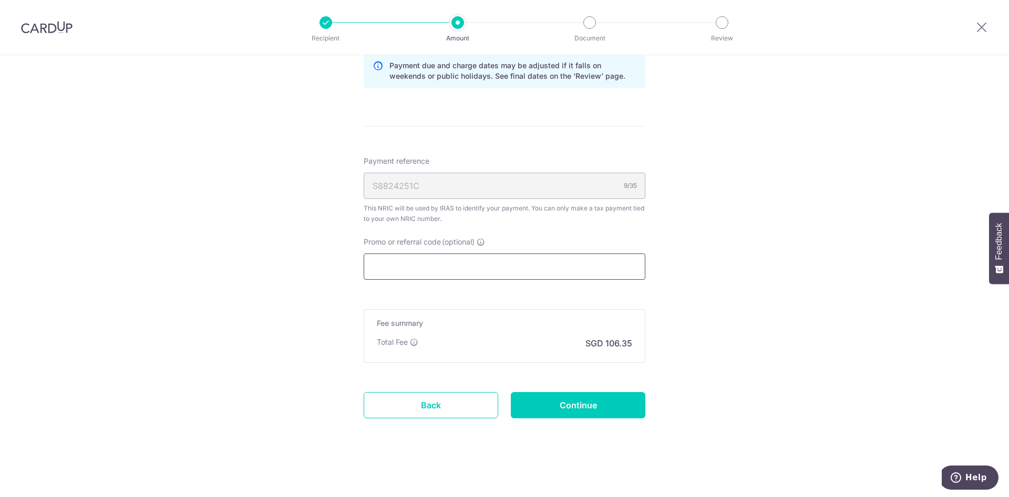
click at [390, 268] on input "Promo or referral code (optional)" at bounding box center [505, 267] width 282 height 26
paste input "VTAX25R"
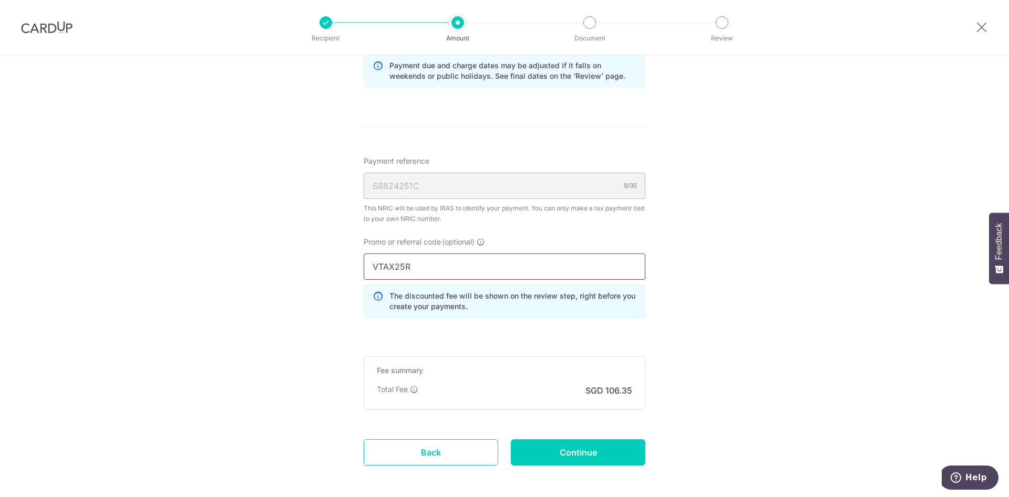
type input "VTAX25R"
click at [292, 289] on div "Tell us more about your payment Enter one-time or monthly payment amount SGD 4,…" at bounding box center [504, 12] width 1009 height 1066
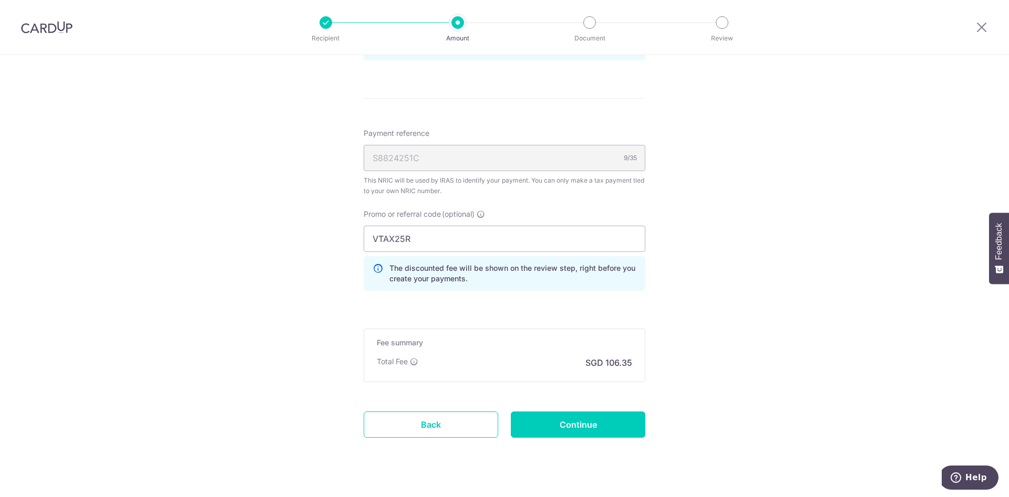
scroll to position [624, 0]
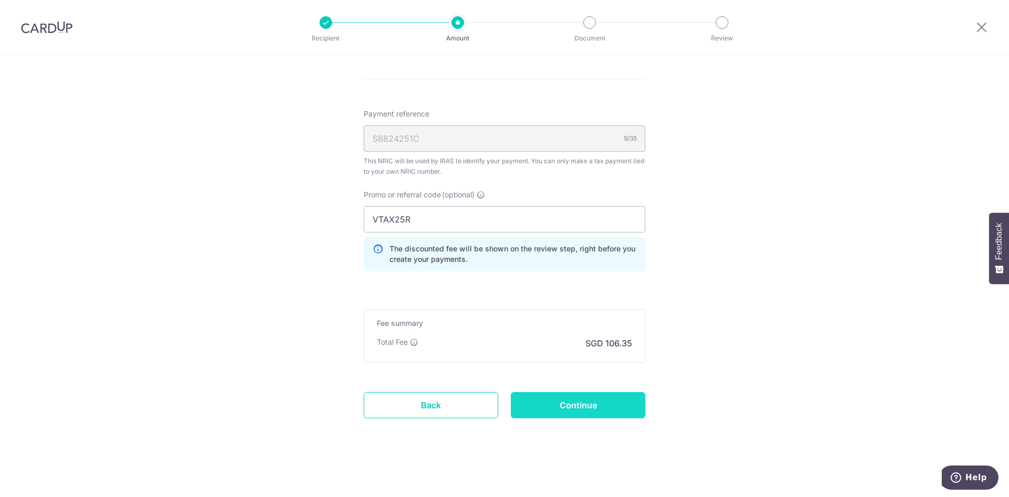
click at [567, 409] on input "Continue" at bounding box center [578, 405] width 134 height 26
type input "Create Schedule"
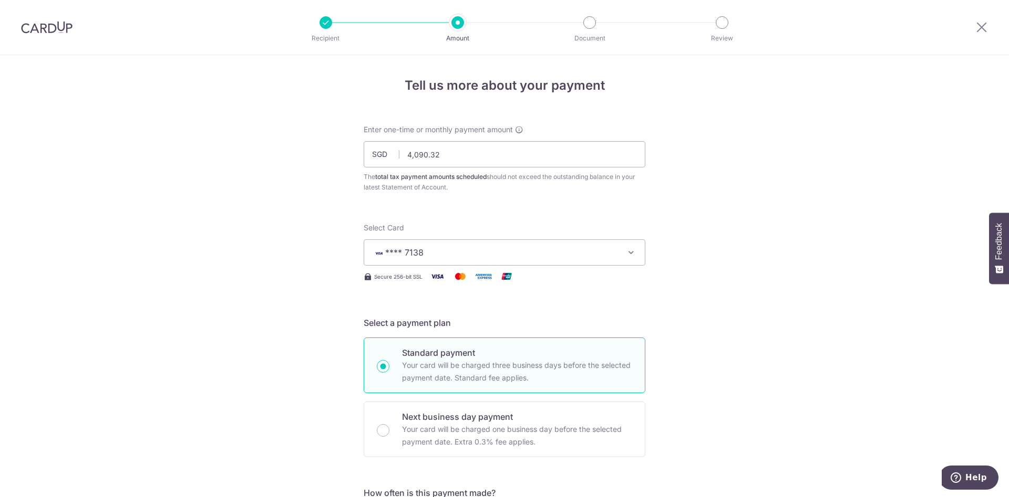
scroll to position [638, 0]
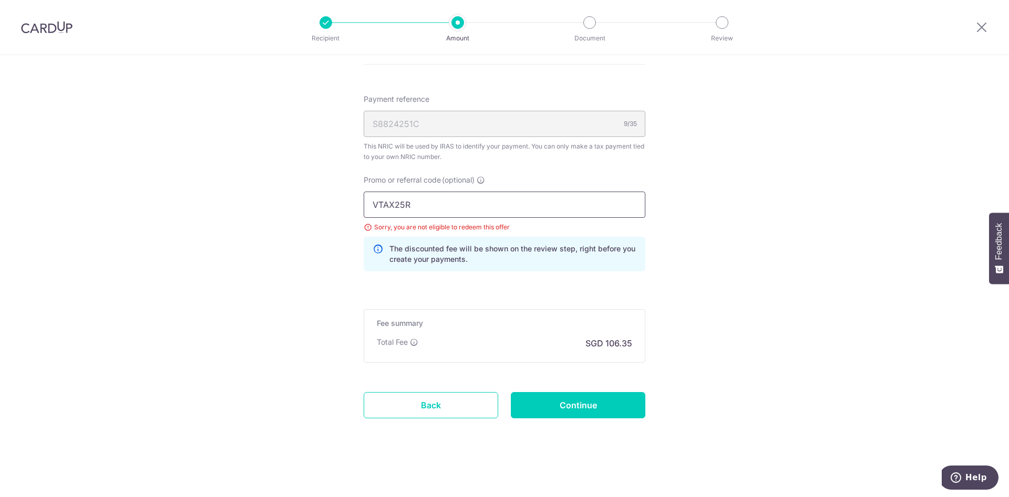
click at [481, 205] on input "VTAX25R" at bounding box center [505, 205] width 282 height 26
click at [389, 205] on input "VTAX25R" at bounding box center [505, 205] width 282 height 26
click at [433, 208] on input "VTAX25R" at bounding box center [505, 205] width 282 height 26
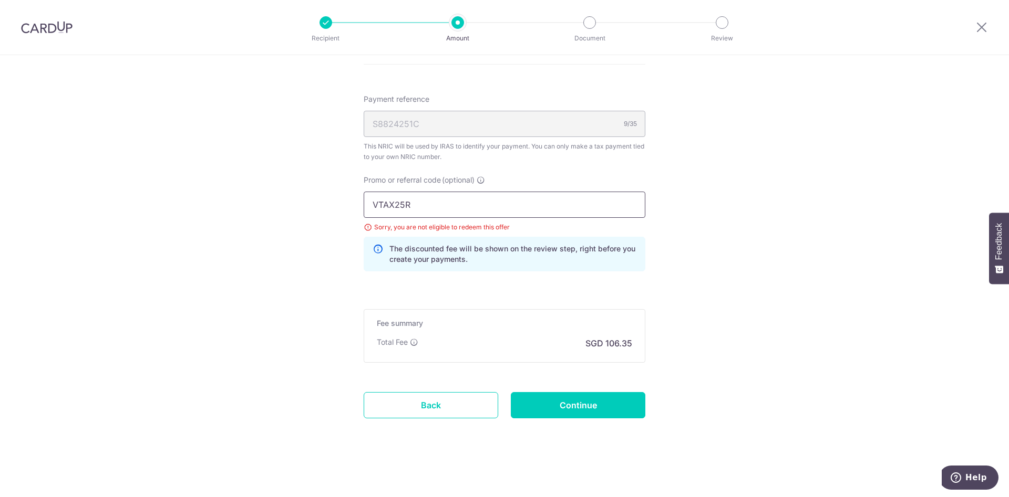
drag, startPoint x: 433, startPoint y: 208, endPoint x: 318, endPoint y: 194, distance: 115.9
click at [364, 193] on input "VTAX25R" at bounding box center [505, 205] width 282 height 26
paste input "MLTAX25R"
type input "MLTAX25R"
click at [586, 406] on input "Continue" at bounding box center [578, 405] width 134 height 26
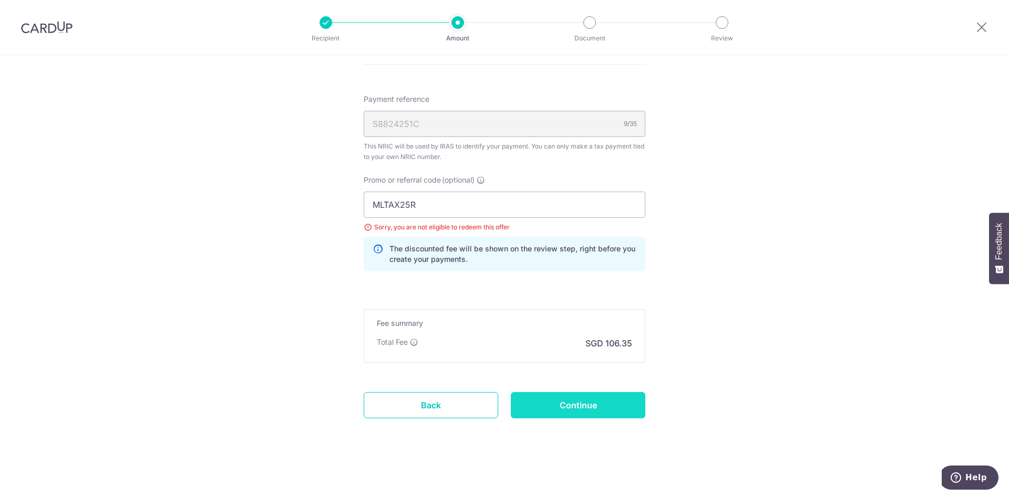
type input "Update Schedule"
drag, startPoint x: 420, startPoint y: 204, endPoint x: 276, endPoint y: 193, distance: 144.8
click at [364, 195] on input "MLTAX25R" at bounding box center [505, 205] width 282 height 26
paste input "VTAX25ONE"
type input "VTAX25ONE"
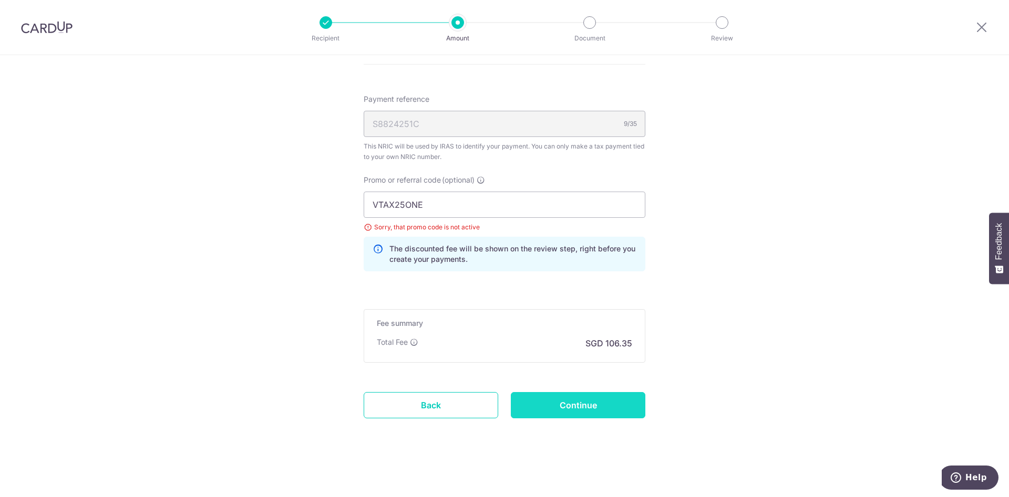
click at [574, 397] on input "Continue" at bounding box center [578, 405] width 134 height 26
type input "Update Schedule"
drag, startPoint x: 389, startPoint y: 204, endPoint x: 325, endPoint y: 198, distance: 63.9
click at [364, 199] on input "VTAX25ONE" at bounding box center [505, 205] width 282 height 26
click at [539, 407] on input "Continue" at bounding box center [578, 405] width 134 height 26
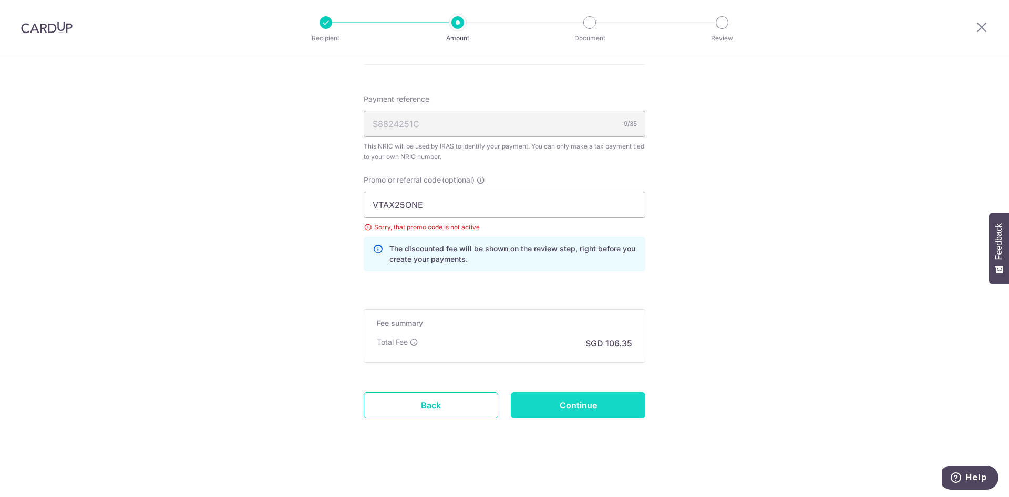
type input "Update Schedule"
drag, startPoint x: 432, startPoint y: 205, endPoint x: 271, endPoint y: 178, distance: 163.7
click at [364, 192] on input "VTAX25ONE" at bounding box center [505, 205] width 282 height 26
paste input "BBTAX25R (for"
drag, startPoint x: 415, startPoint y: 206, endPoint x: 565, endPoint y: 207, distance: 149.7
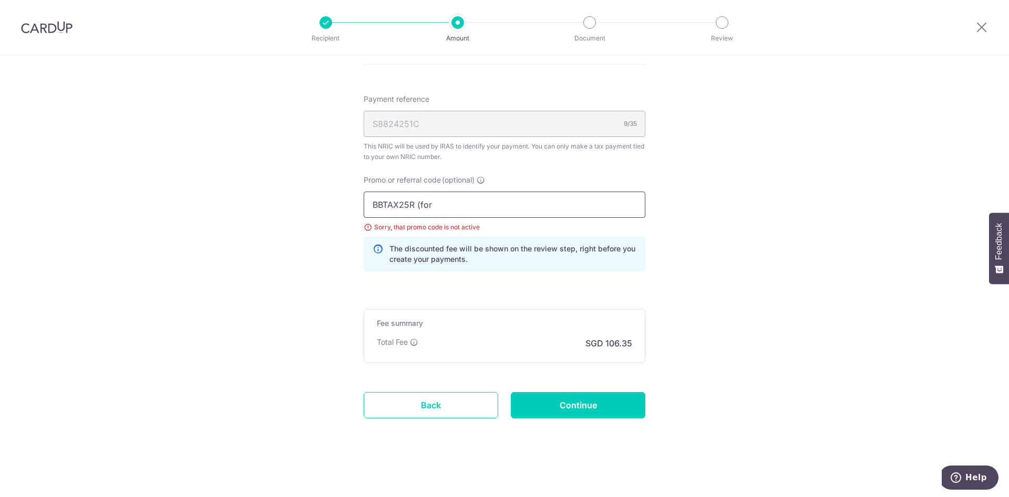
click at [565, 207] on input "BBTAX25R (for" at bounding box center [505, 205] width 282 height 26
type input "BBTAX25R"
click at [566, 409] on input "Continue" at bounding box center [578, 405] width 134 height 26
type input "Update Schedule"
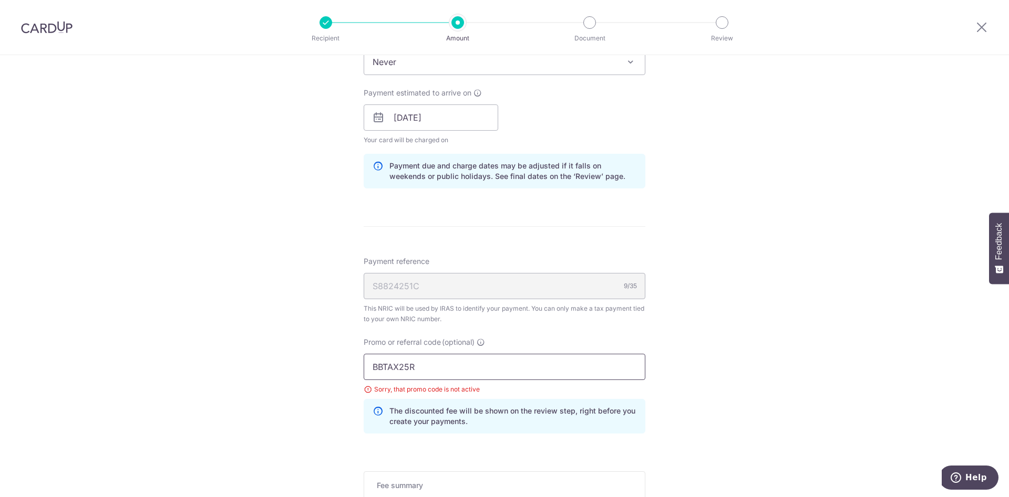
scroll to position [585, 0]
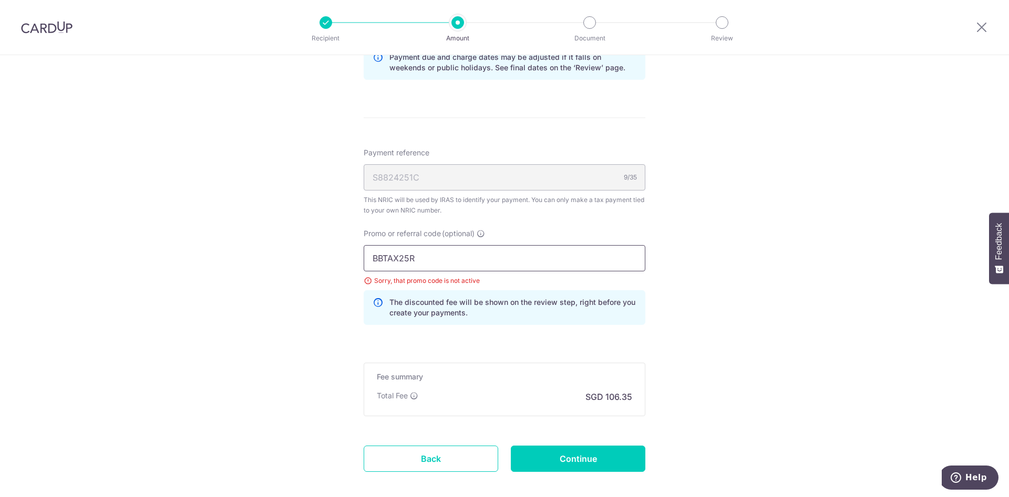
drag, startPoint x: 419, startPoint y: 265, endPoint x: 315, endPoint y: 266, distance: 104.0
click at [364, 266] on input "BBTAX25R" at bounding box center [505, 258] width 282 height 26
paste input "UDGETBABE"
type input "BUDGETBABE"
click at [604, 456] on input "Continue" at bounding box center [578, 459] width 134 height 26
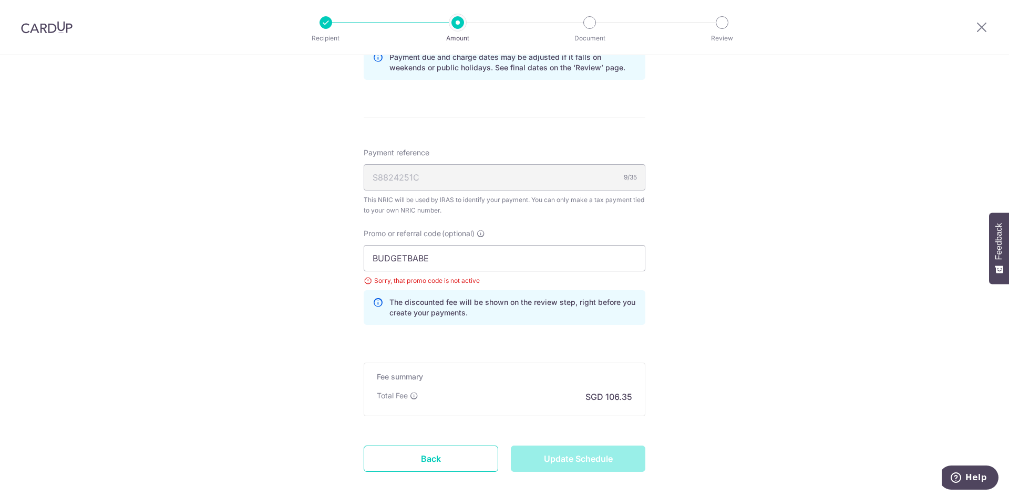
type input "Update Schedule"
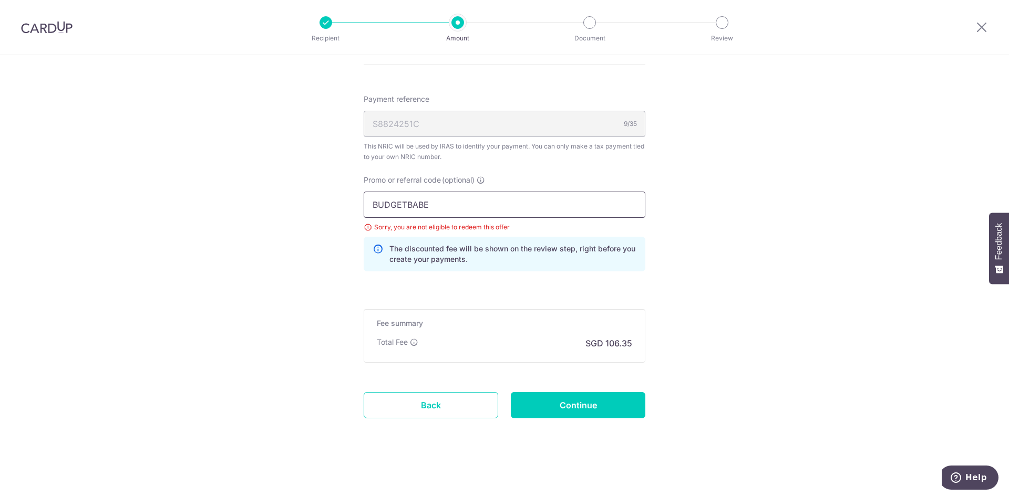
drag, startPoint x: 436, startPoint y: 198, endPoint x: 199, endPoint y: 200, distance: 236.9
click at [364, 200] on input "BUDGETBABE" at bounding box center [505, 205] width 282 height 26
paste input "MCTAX25"
type input "MCTAX25"
click at [606, 410] on input "Continue" at bounding box center [578, 405] width 134 height 26
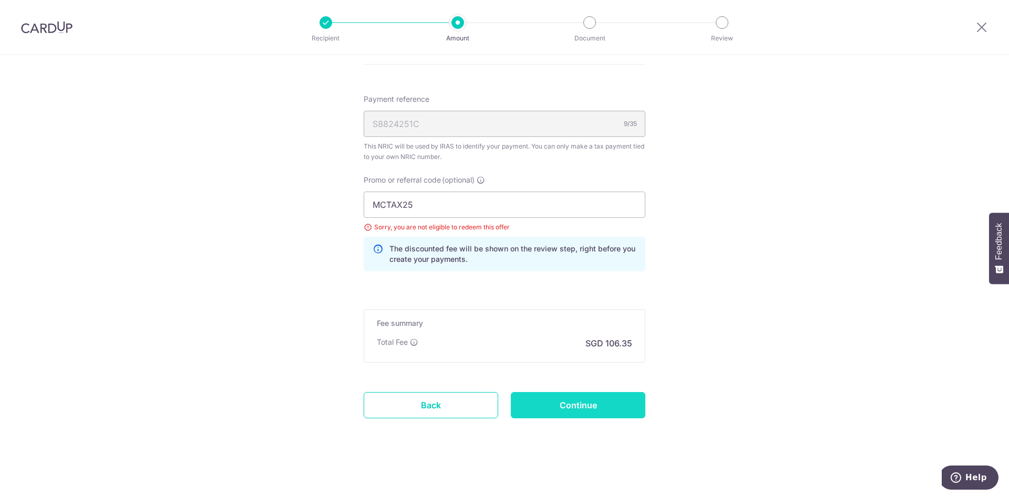
type input "Update Schedule"
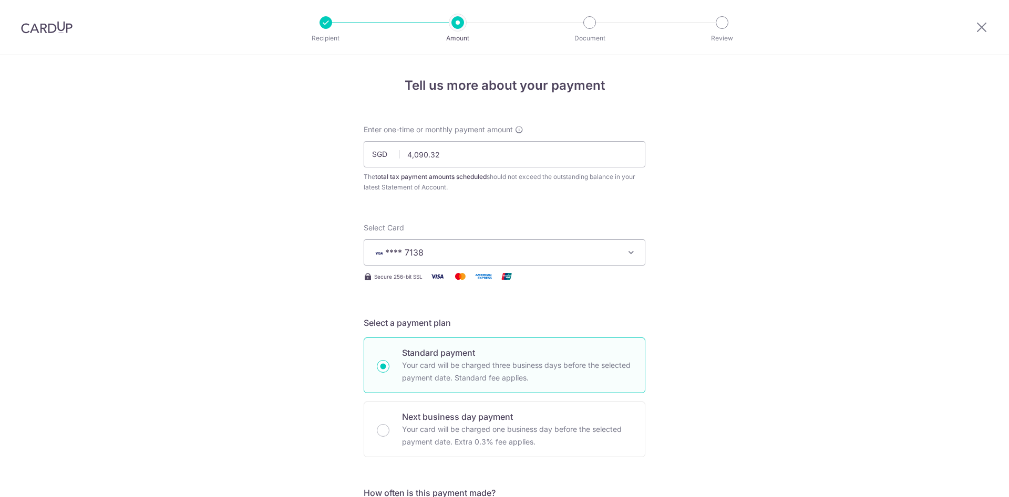
scroll to position [638, 0]
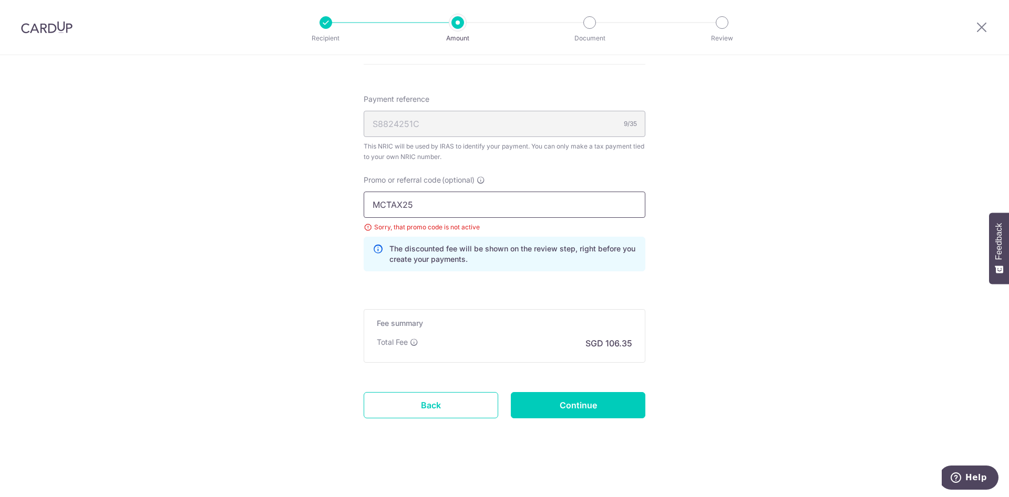
drag, startPoint x: 397, startPoint y: 201, endPoint x: 172, endPoint y: 193, distance: 225.5
click at [364, 193] on input "MCTAX25" at bounding box center [505, 205] width 282 height 26
paste input "N"
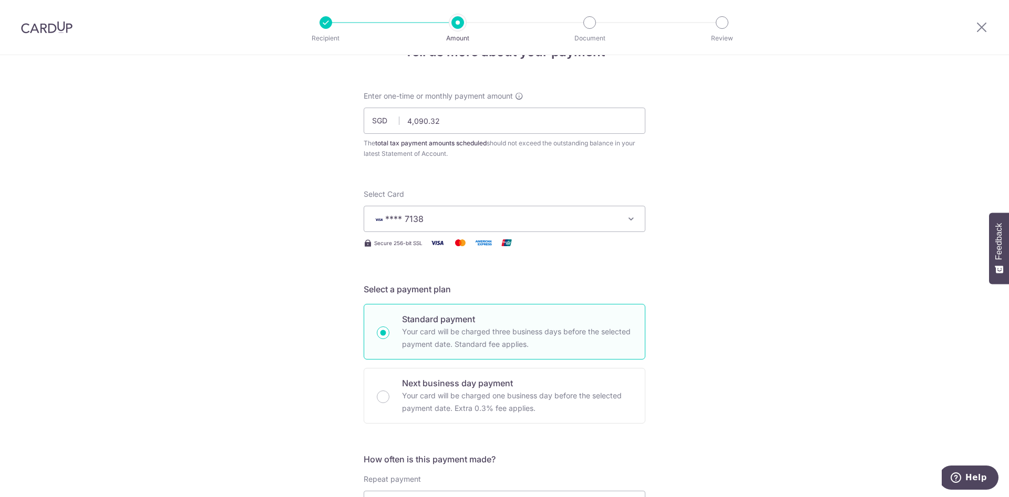
scroll to position [0, 0]
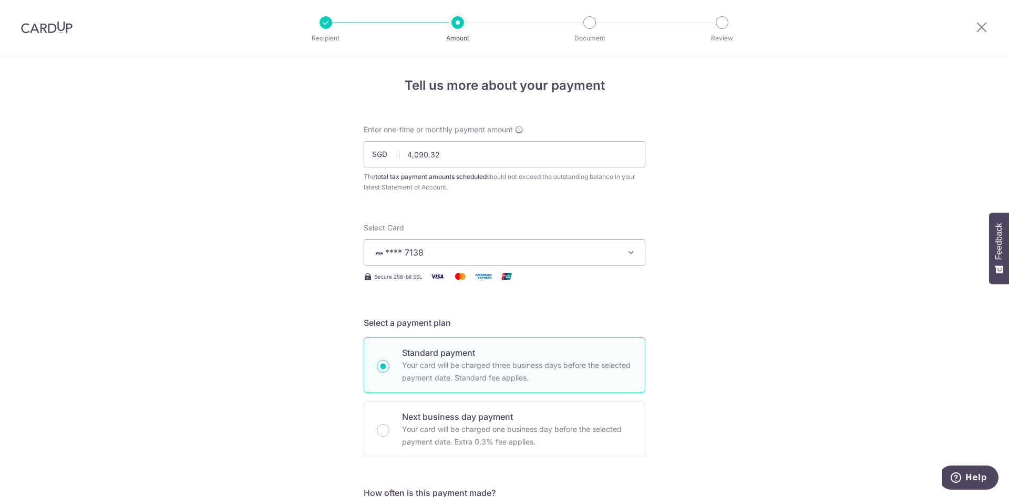
type input "MCTAX25N"
click at [461, 256] on span "**** 7138" at bounding box center [494, 252] width 245 height 13
click at [447, 286] on span "Add credit card" at bounding box center [513, 282] width 245 height 11
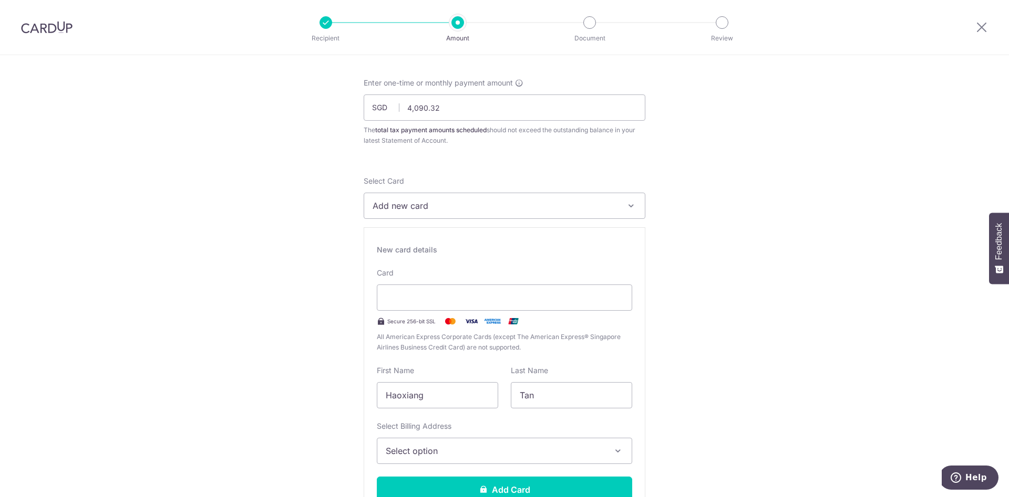
scroll to position [107, 0]
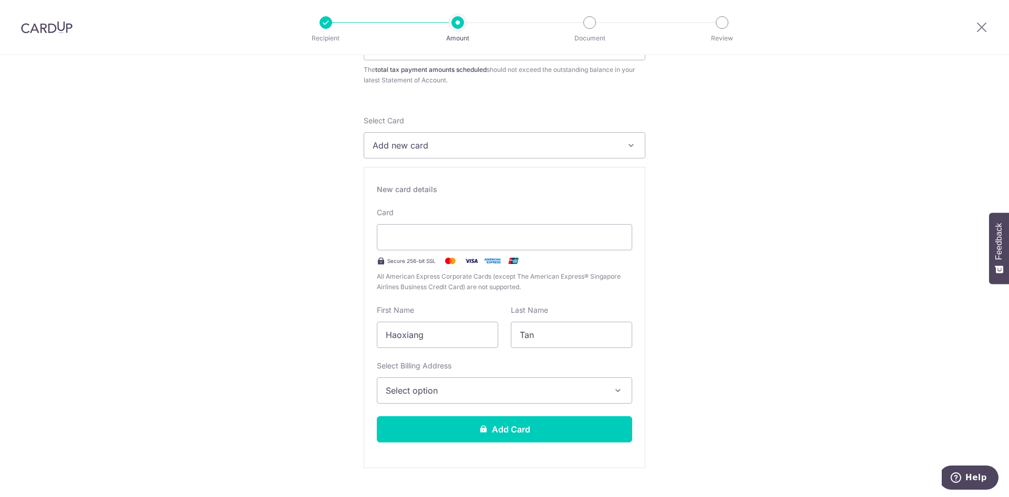
click at [494, 381] on button "Select option" at bounding box center [504, 391] width 255 height 26
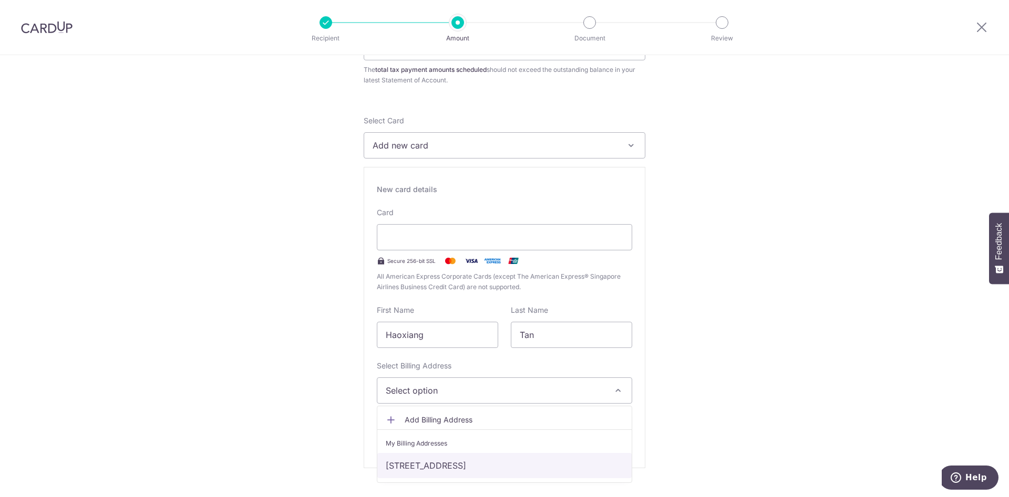
click at [455, 457] on link "[STREET_ADDRESS]" at bounding box center [504, 465] width 254 height 25
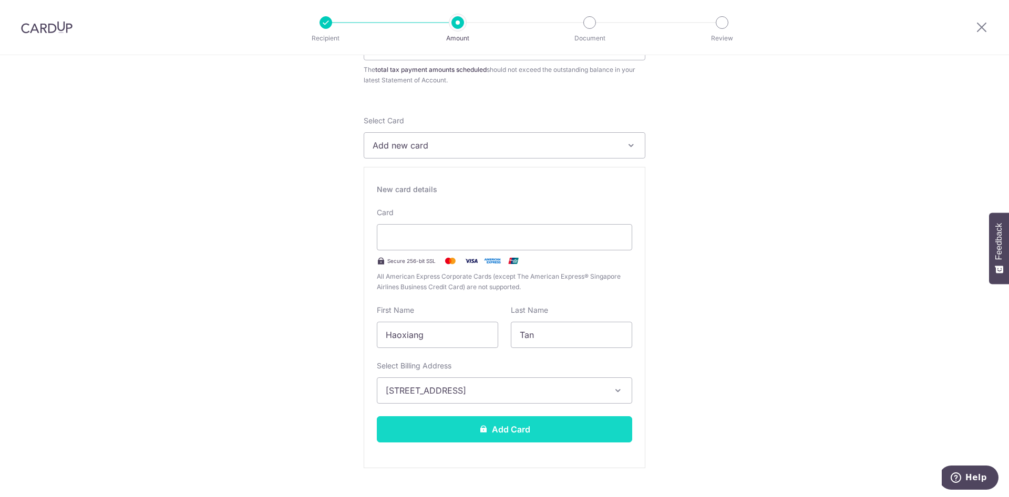
click at [491, 424] on button "Add Card" at bounding box center [504, 430] width 255 height 26
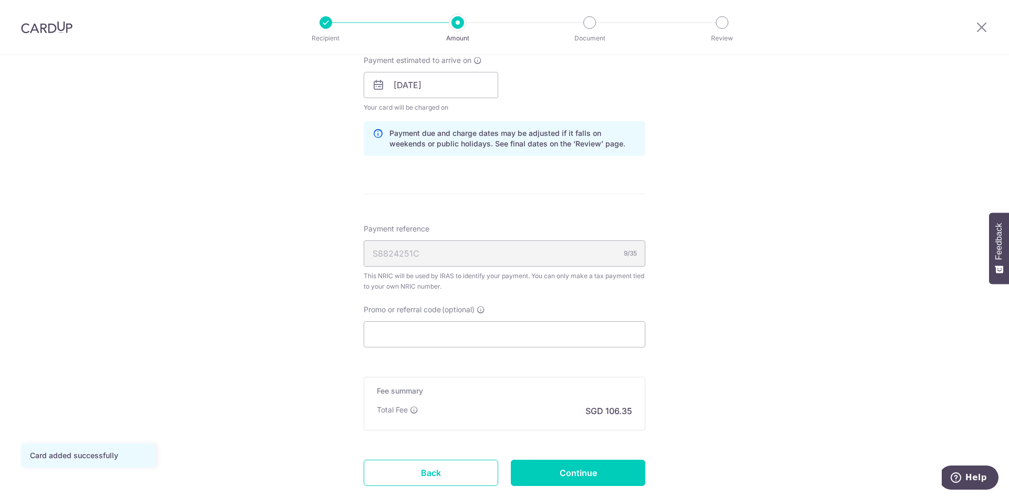
scroll to position [576, 0]
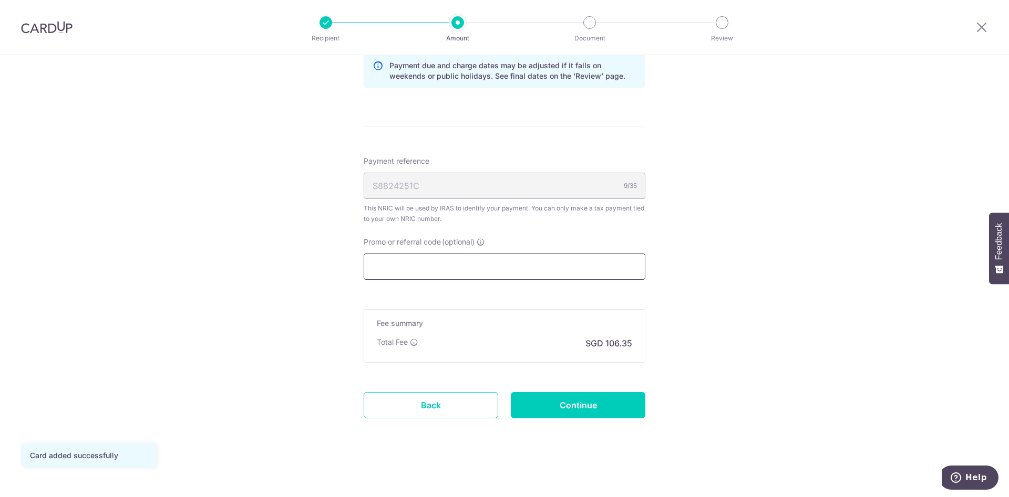
click at [484, 272] on input "Promo or referral code (optional)" at bounding box center [505, 267] width 282 height 26
paste input "MCTAX25N"
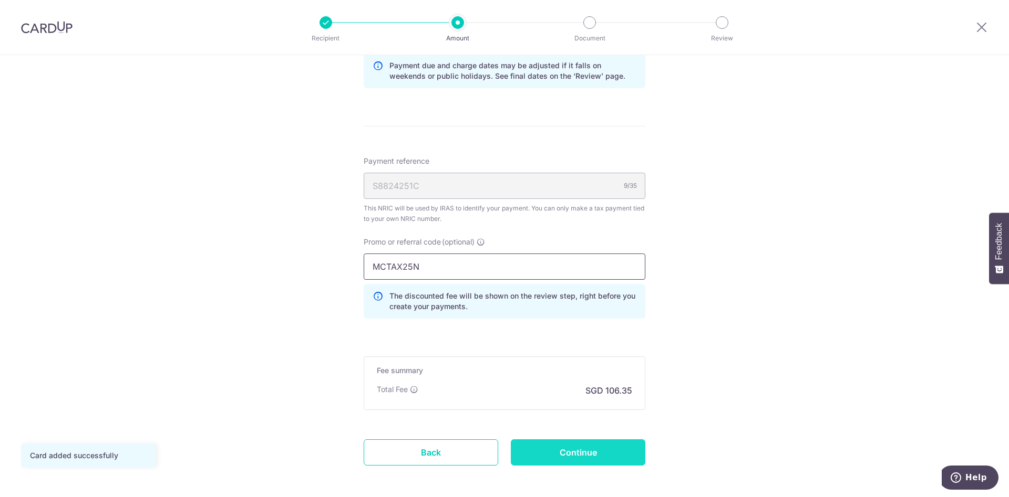
type input "MCTAX25N"
click at [546, 453] on input "Continue" at bounding box center [578, 453] width 134 height 26
type input "Update Schedule"
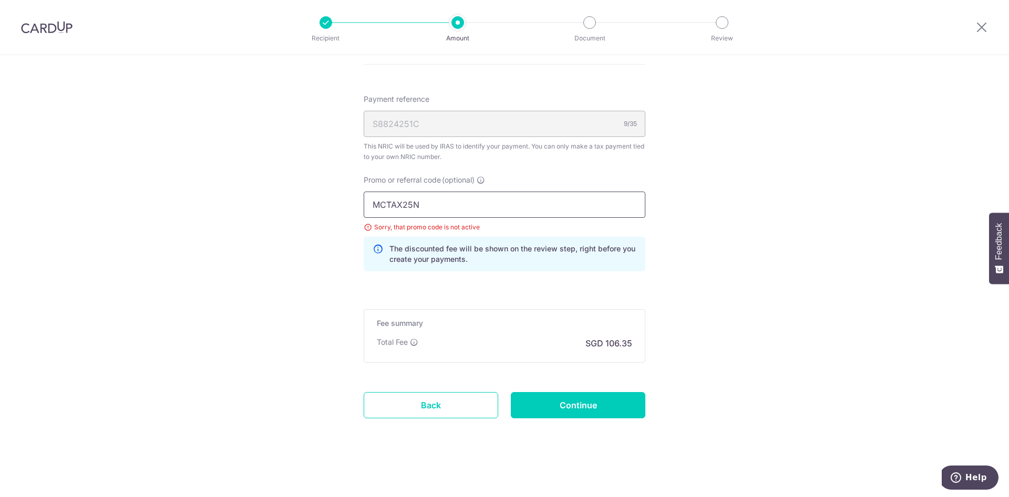
drag, startPoint x: 448, startPoint y: 216, endPoint x: 275, endPoint y: 194, distance: 174.2
click at [364, 194] on input "MCTAX25N" at bounding box center [505, 205] width 282 height 26
paste input "text"
type input "MCTAX25"
click at [543, 403] on input "Continue" at bounding box center [578, 405] width 134 height 26
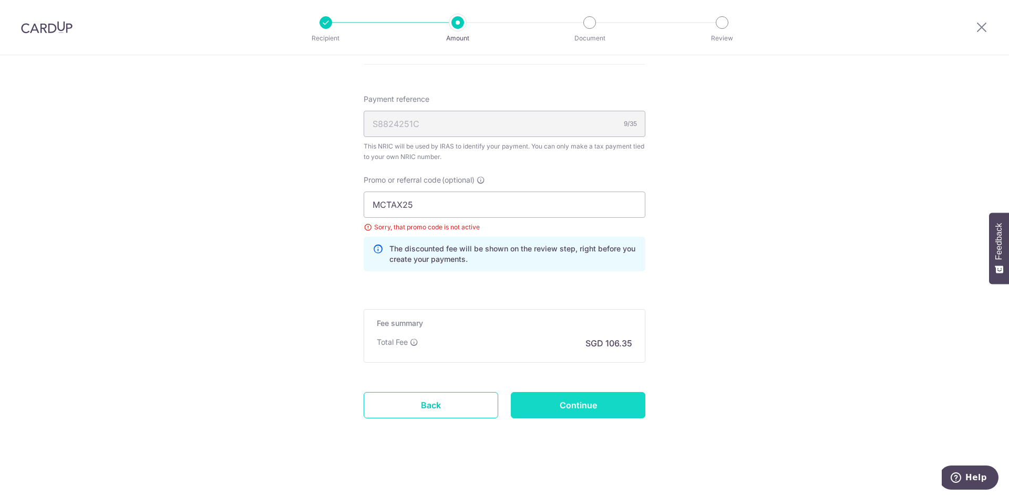
type input "Update Schedule"
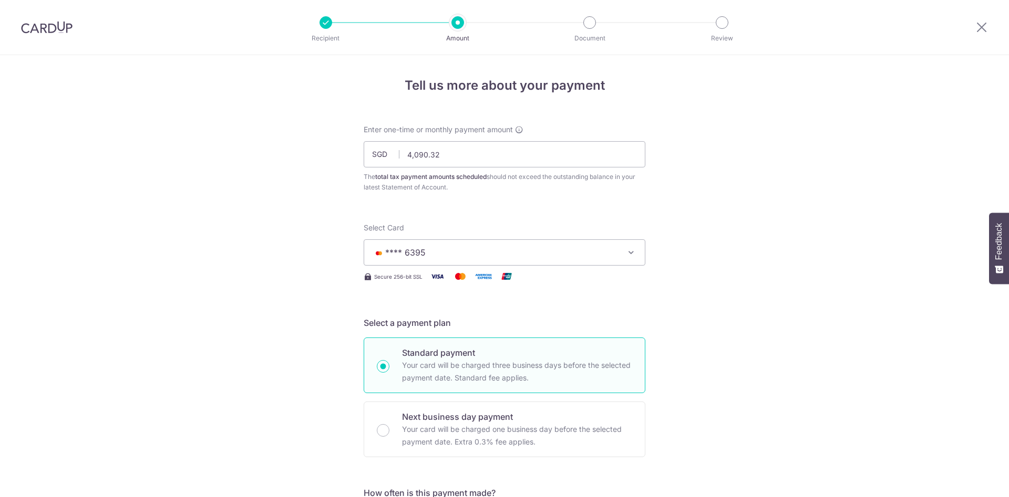
scroll to position [638, 0]
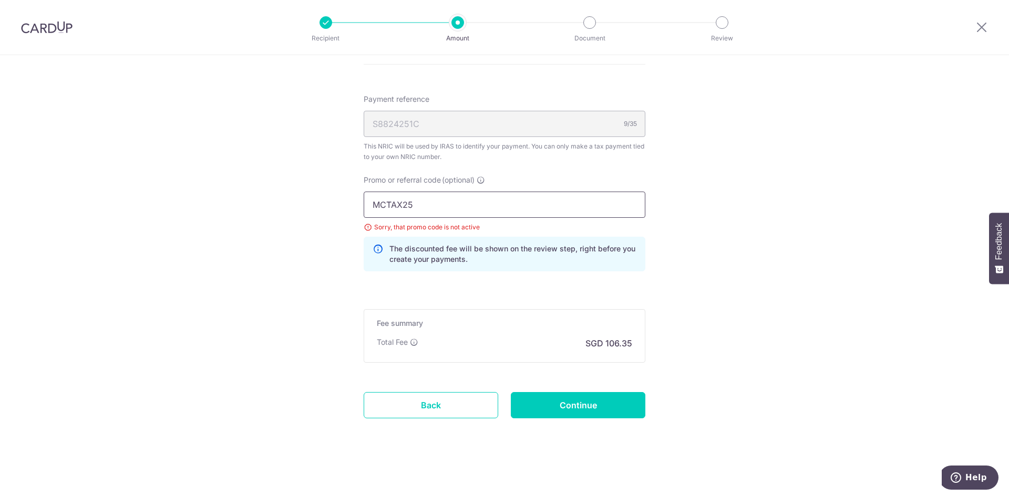
drag, startPoint x: 421, startPoint y: 202, endPoint x: 159, endPoint y: 197, distance: 262.2
click at [364, 197] on input "MCTAX25" at bounding box center [505, 205] width 282 height 26
paste input "VTAX25ONE"
type input "VTAX25ONE"
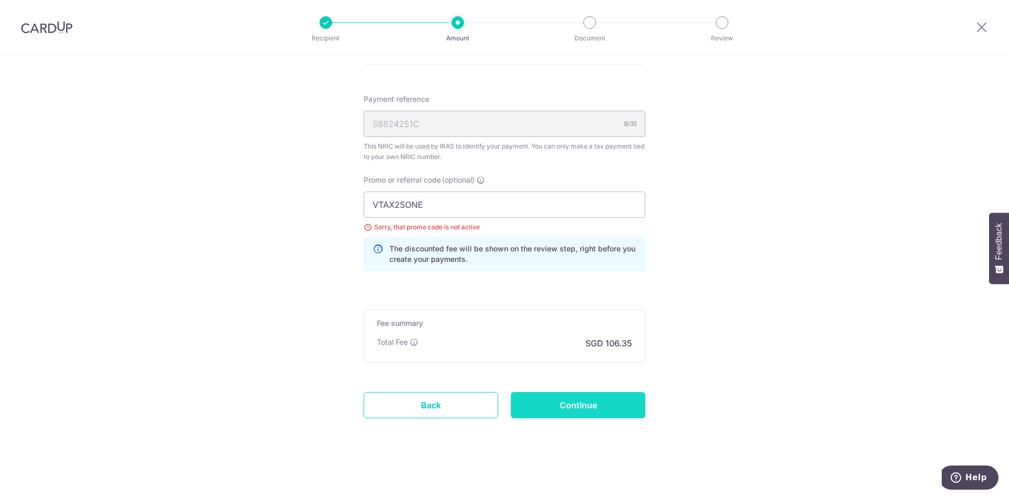
click at [555, 403] on input "Continue" at bounding box center [578, 405] width 134 height 26
type input "Update Schedule"
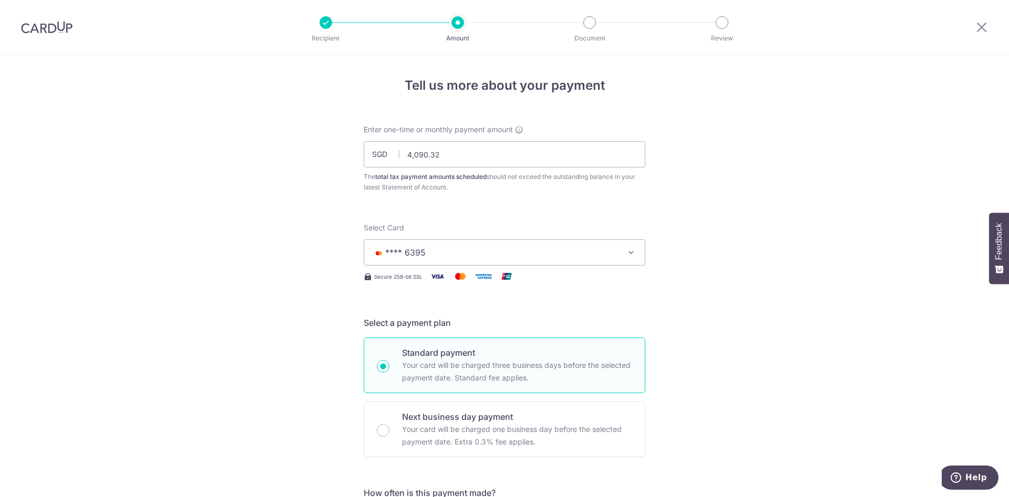
drag, startPoint x: 486, startPoint y: 254, endPoint x: 475, endPoint y: 260, distance: 12.3
click at [486, 253] on span "**** 6395" at bounding box center [494, 252] width 245 height 13
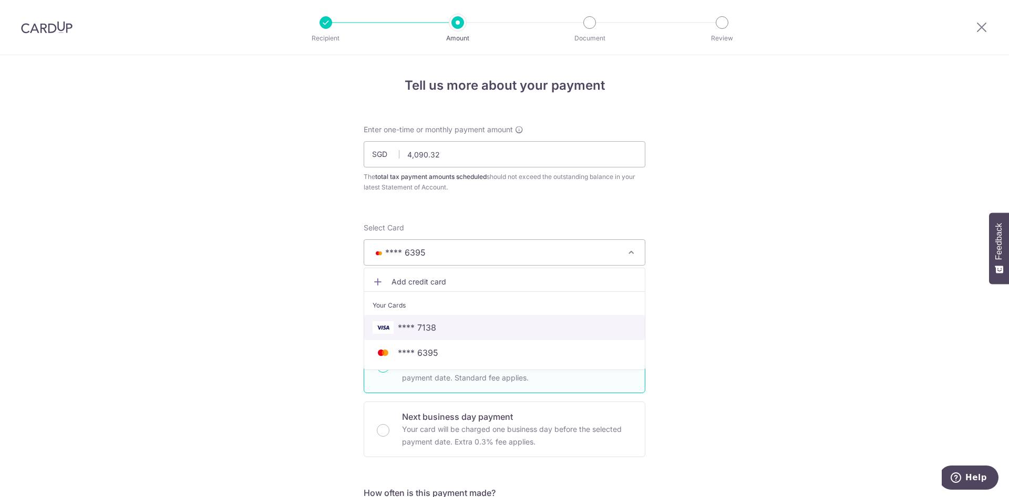
click at [422, 326] on span "**** 7138" at bounding box center [417, 327] width 38 height 13
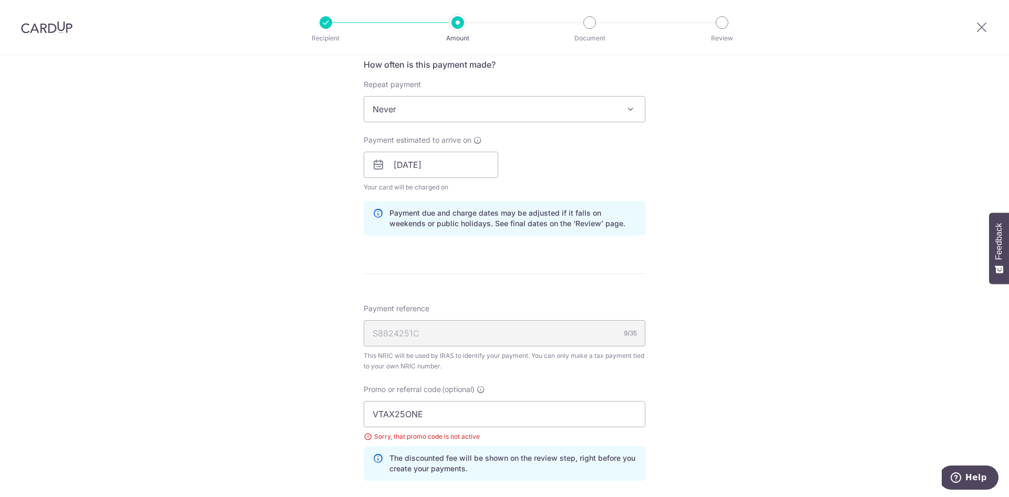
scroll to position [638, 0]
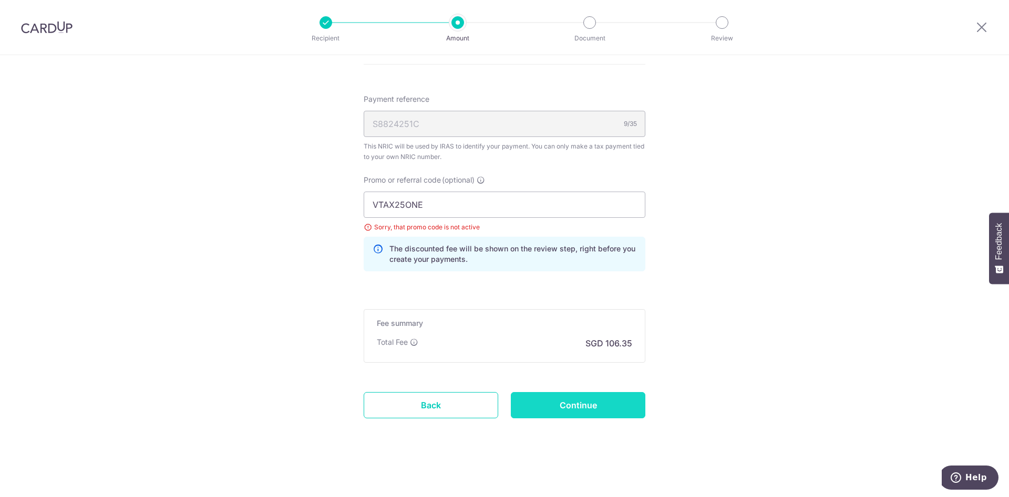
click at [554, 408] on input "Continue" at bounding box center [578, 405] width 134 height 26
type input "Update Schedule"
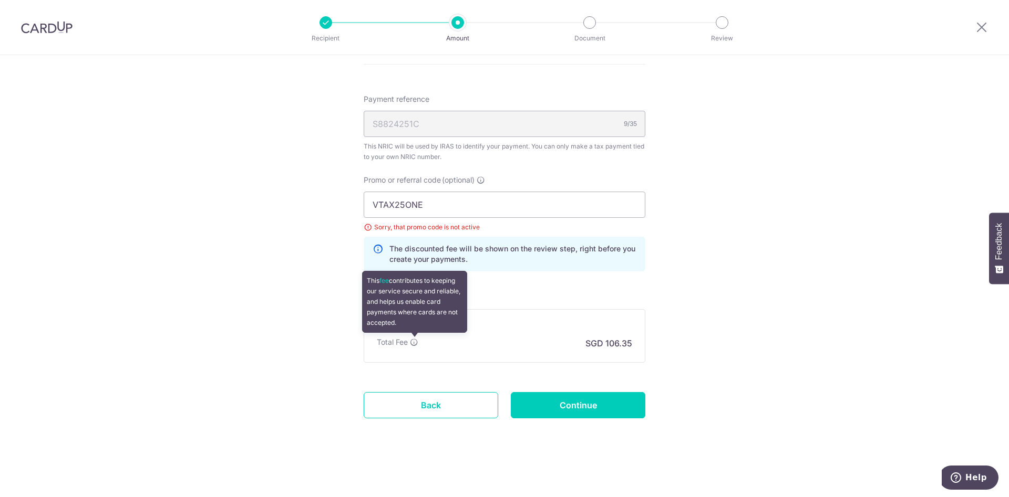
click at [412, 342] on icon at bounding box center [414, 342] width 8 height 8
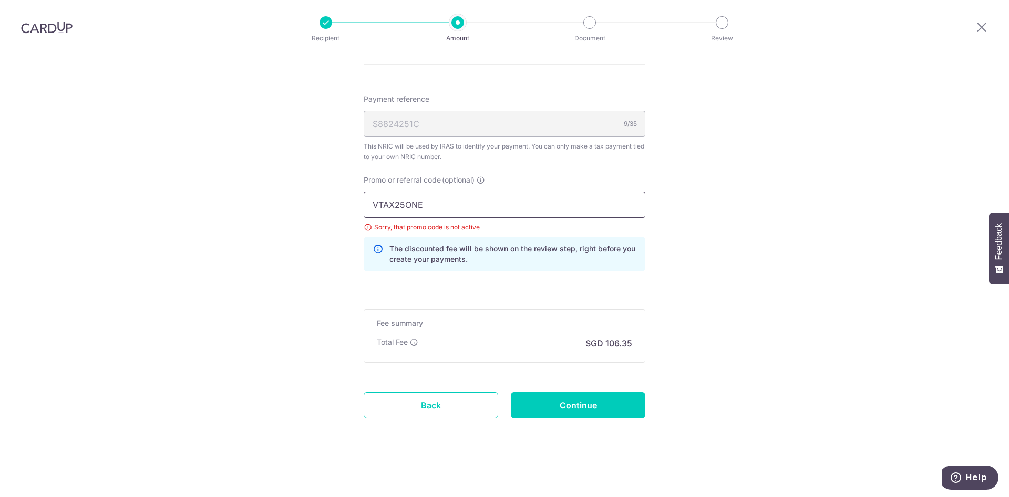
drag, startPoint x: 438, startPoint y: 205, endPoint x: 241, endPoint y: 177, distance: 198.4
click at [364, 192] on input "VTAX25ONE" at bounding box center [505, 205] width 282 height 26
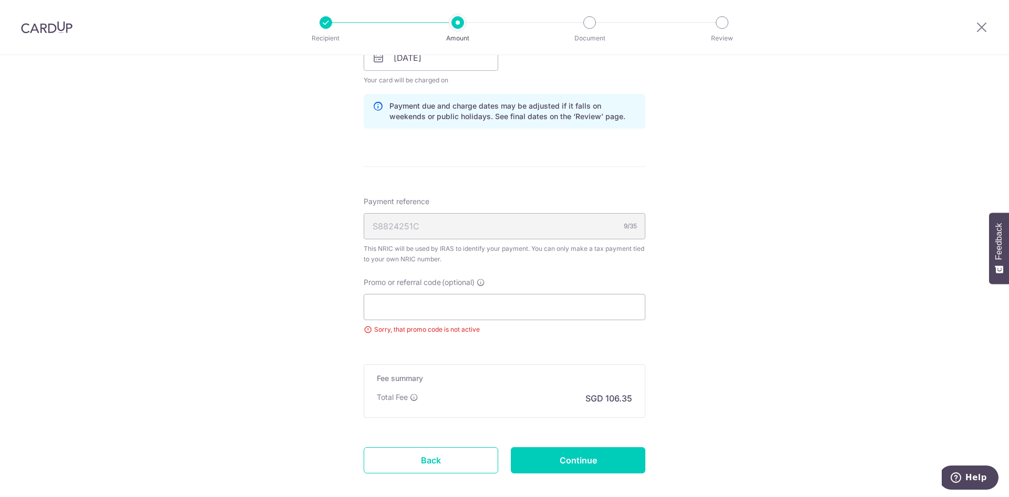
scroll to position [591, 0]
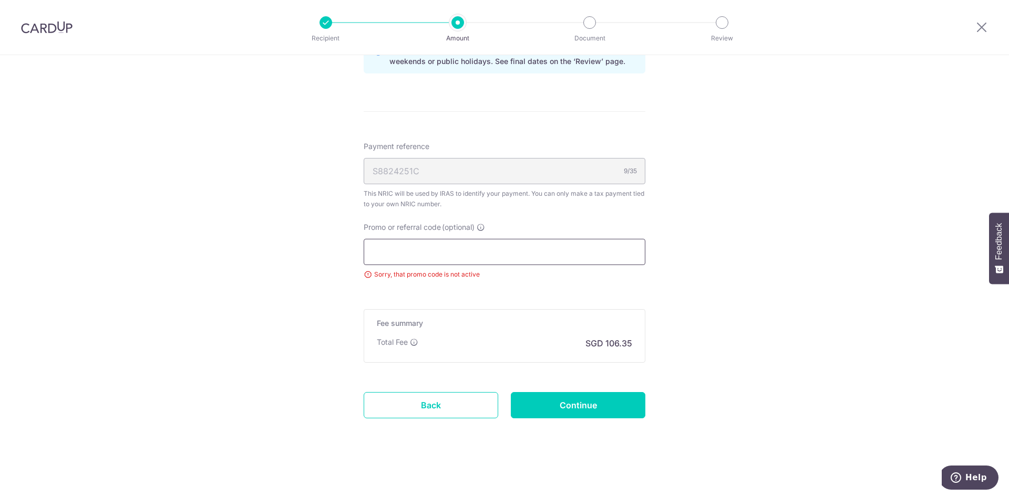
click at [422, 257] on input "Promo or referral code (optional)" at bounding box center [505, 252] width 282 height 26
paste input "MLTAX25R"
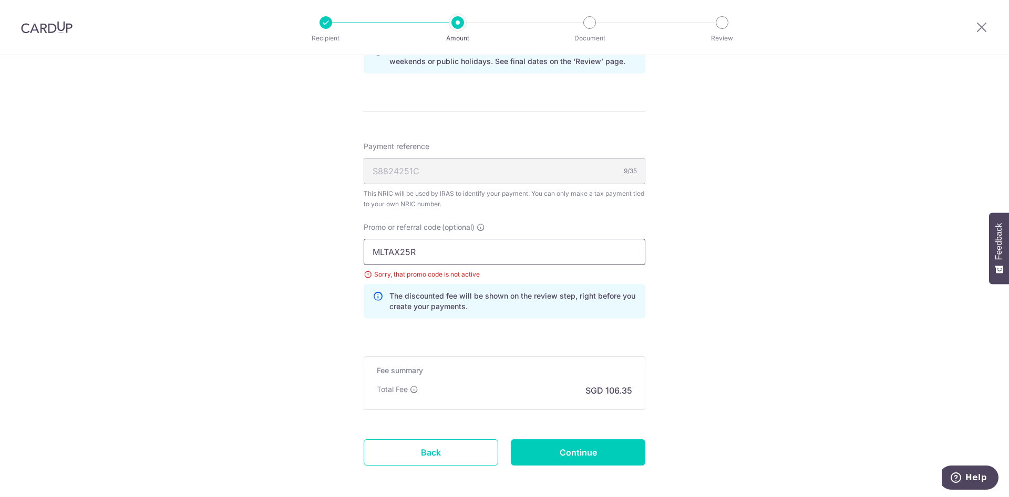
type input "MLTAX25R"
click at [279, 258] on div "Tell us more about your payment Enter one-time or monthly payment amount SGD 4,…" at bounding box center [504, 4] width 1009 height 1081
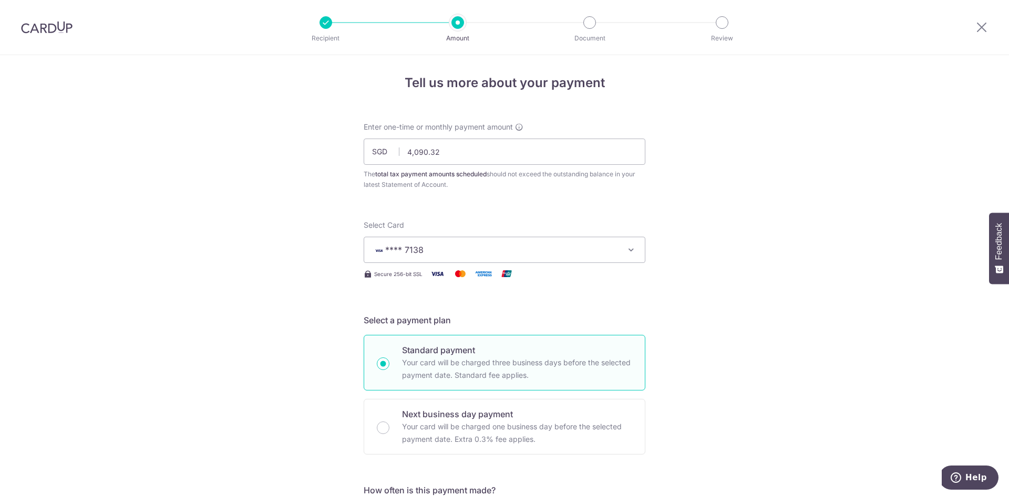
scroll to position [0, 0]
click at [474, 252] on span "**** 7138" at bounding box center [494, 252] width 245 height 13
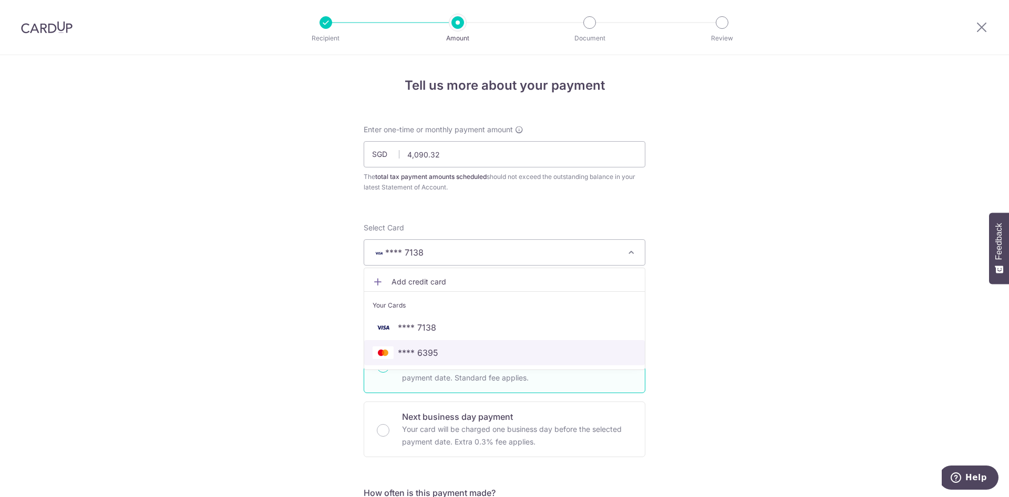
click at [438, 356] on span "**** 6395" at bounding box center [504, 353] width 264 height 13
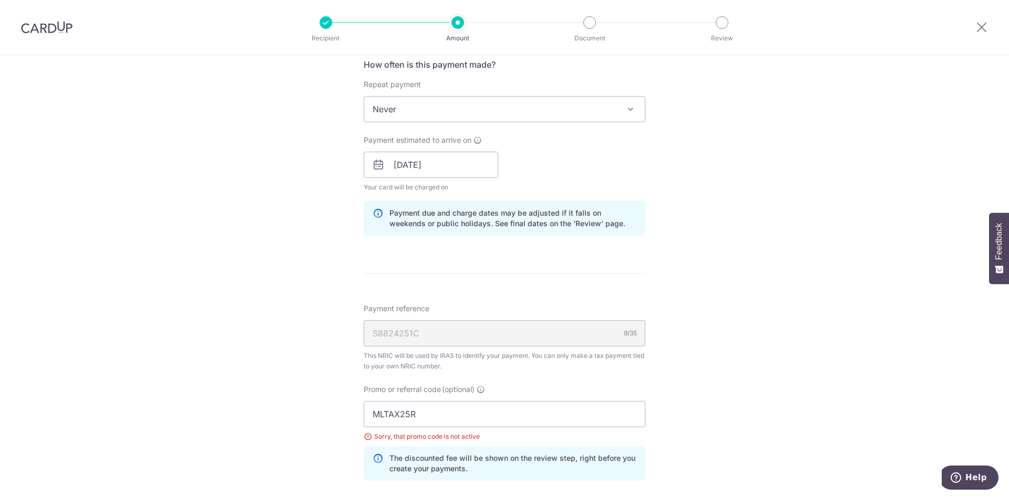
scroll to position [638, 0]
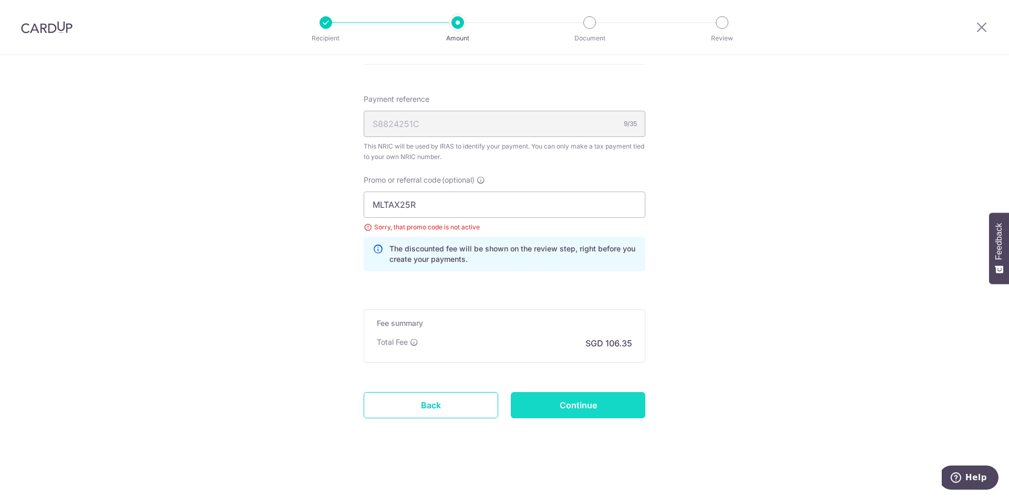
click at [535, 396] on input "Continue" at bounding box center [578, 405] width 134 height 26
type input "Update Schedule"
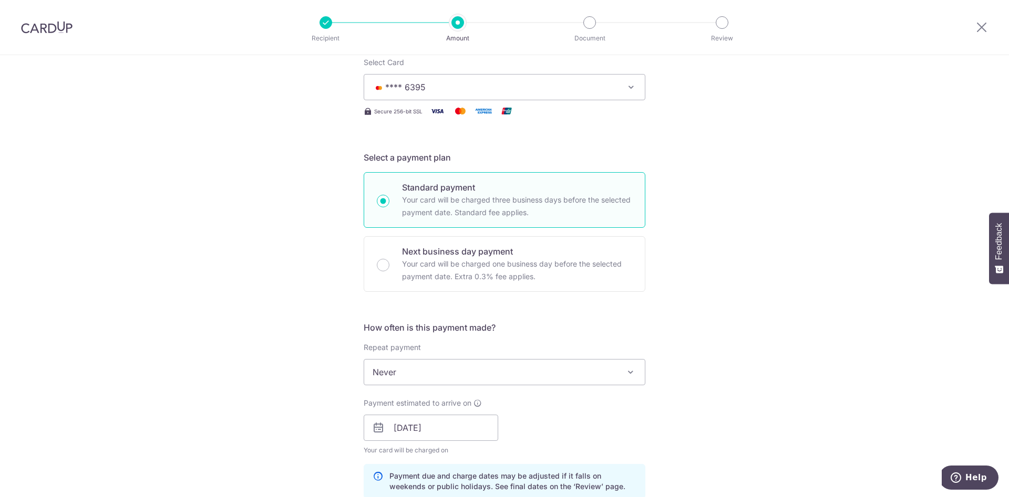
scroll to position [102, 0]
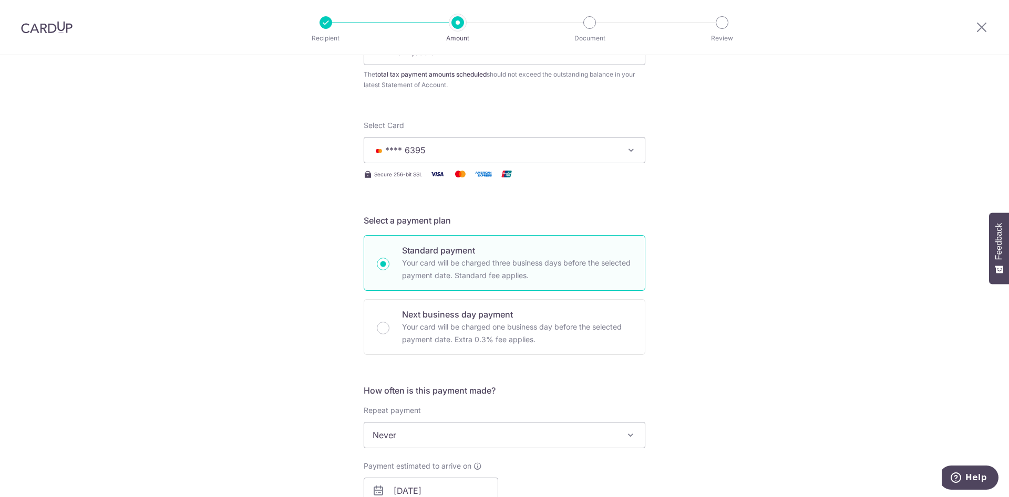
click at [40, 226] on div "Tell us more about your payment Enter one-time or monthly payment amount SGD 4,…" at bounding box center [504, 493] width 1009 height 1081
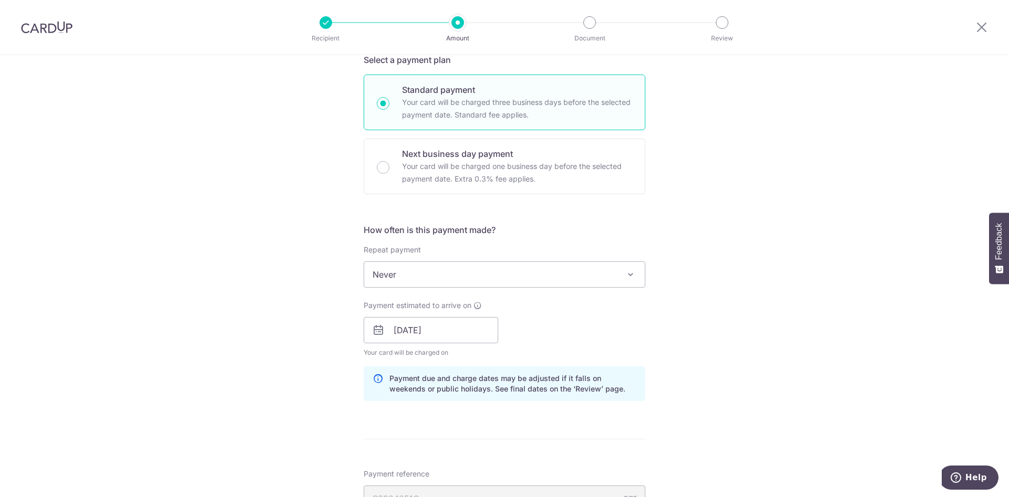
scroll to position [531, 0]
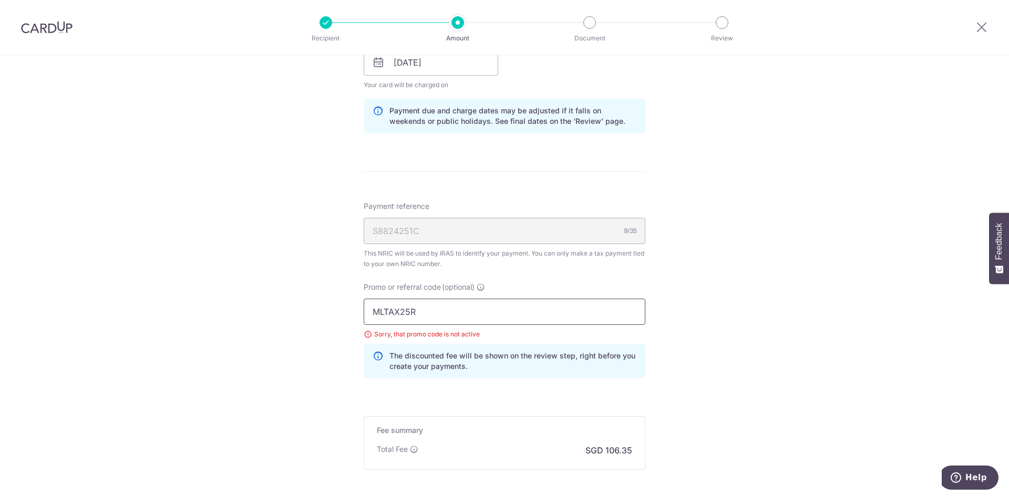
drag, startPoint x: 417, startPoint y: 314, endPoint x: 146, endPoint y: 310, distance: 271.6
click at [364, 311] on input "MLTAX25R" at bounding box center [505, 312] width 282 height 26
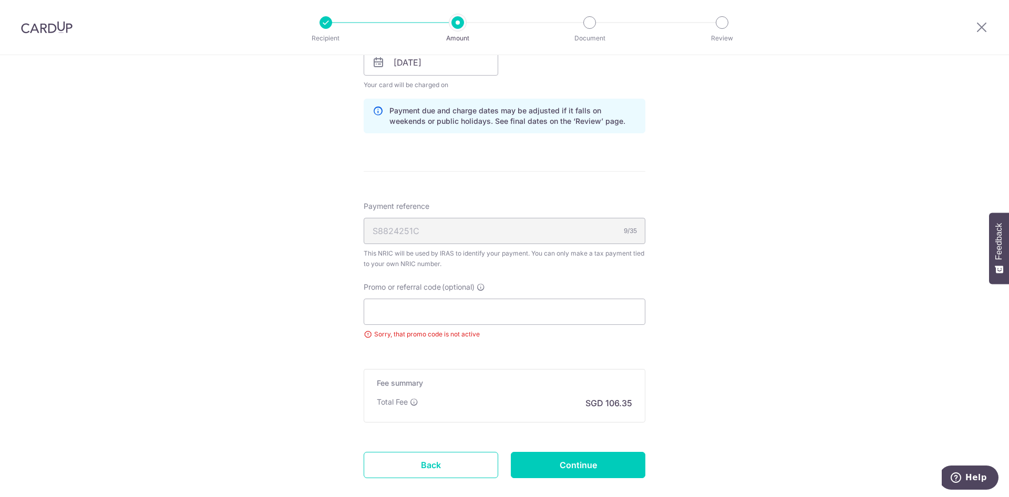
click at [149, 307] on div "Tell us more about your payment Enter one-time or monthly payment amount SGD 4,…" at bounding box center [504, 40] width 1009 height 1033
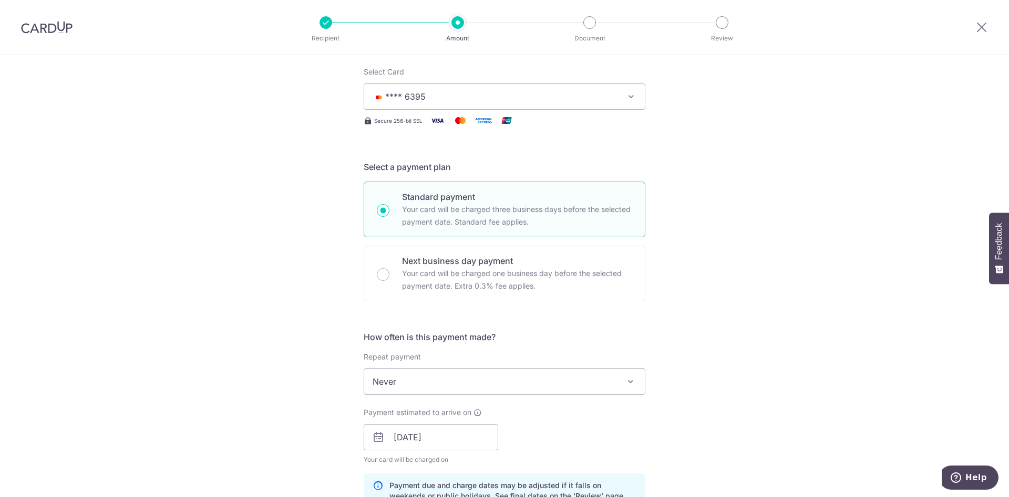
scroll to position [49, 0]
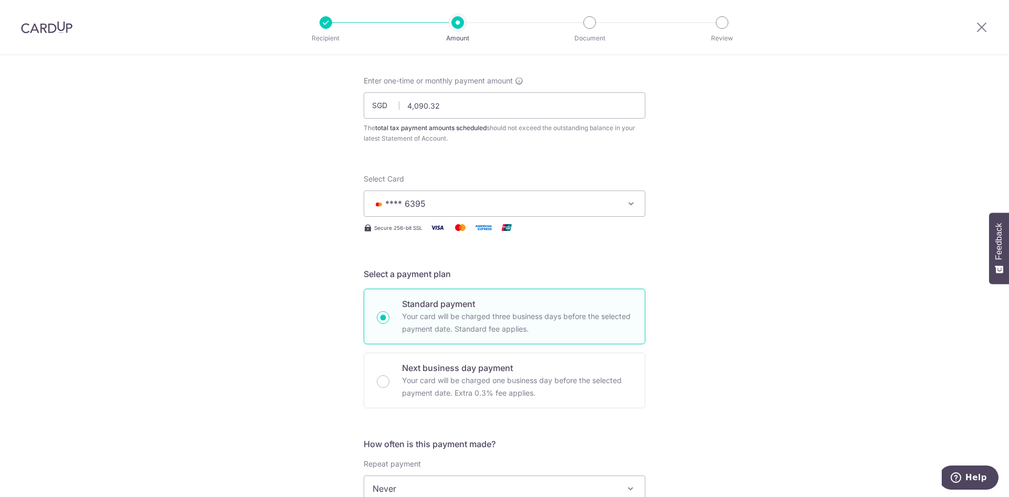
click at [474, 202] on span "**** 6395" at bounding box center [494, 204] width 245 height 13
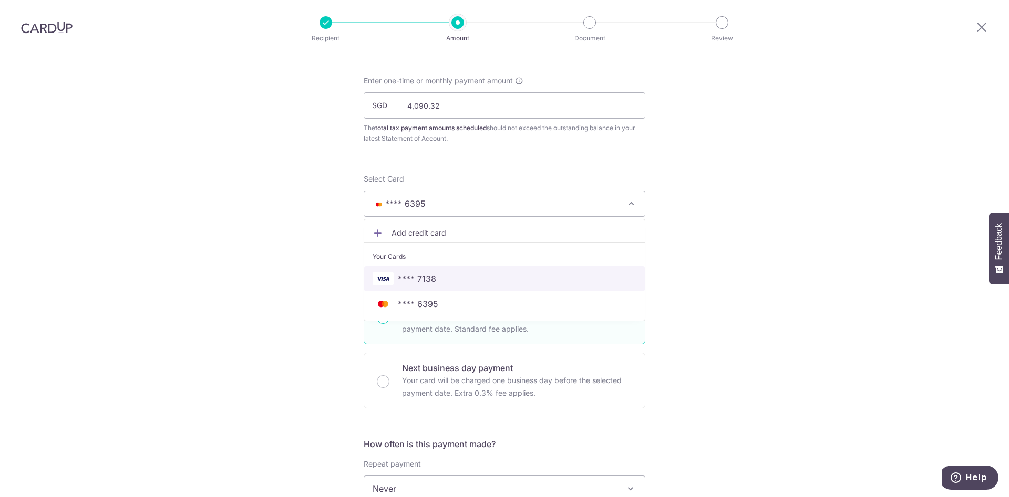
click at [431, 277] on span "**** 7138" at bounding box center [417, 279] width 38 height 13
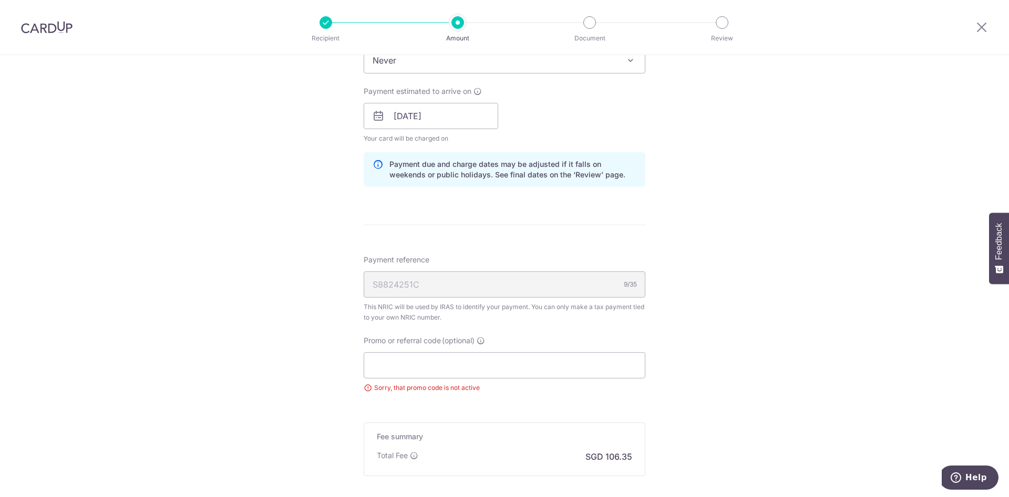
scroll to position [591, 0]
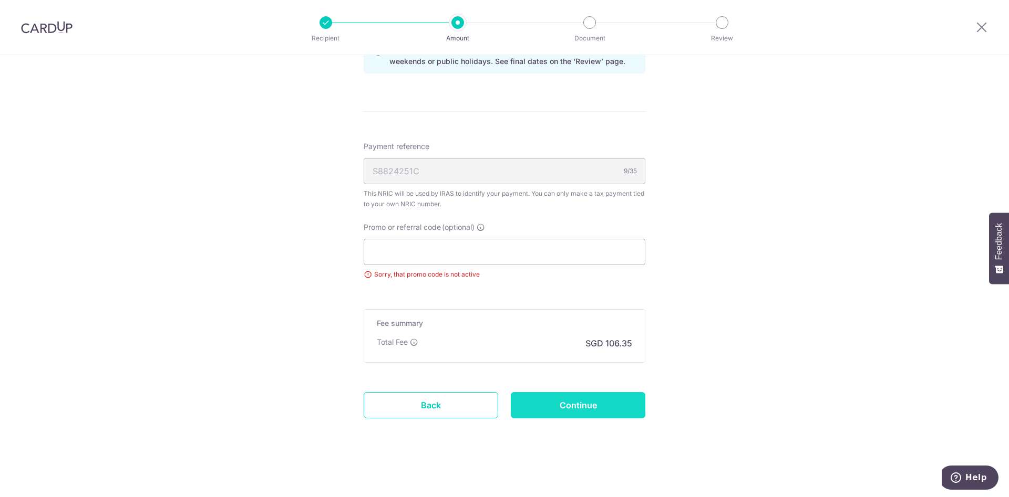
click at [592, 399] on input "Continue" at bounding box center [578, 405] width 134 height 26
type input "Update Schedule"
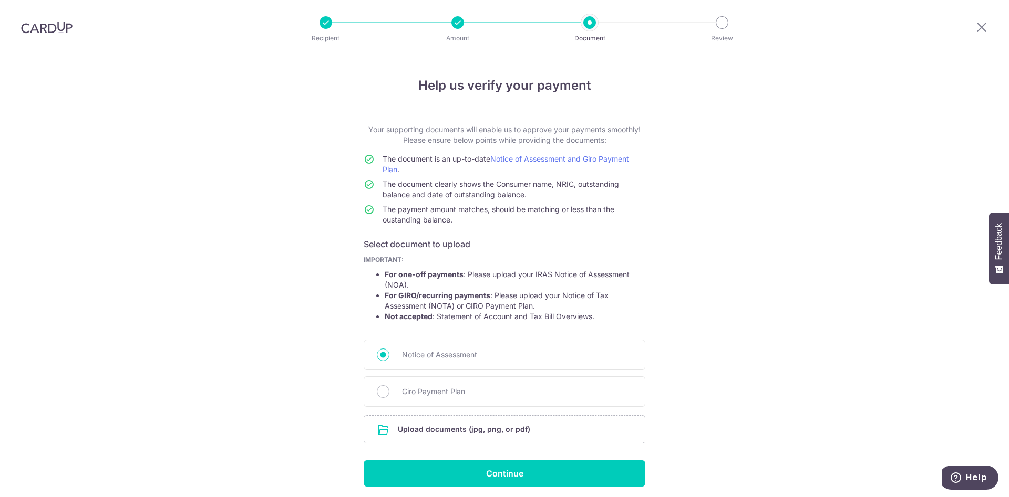
scroll to position [40, 0]
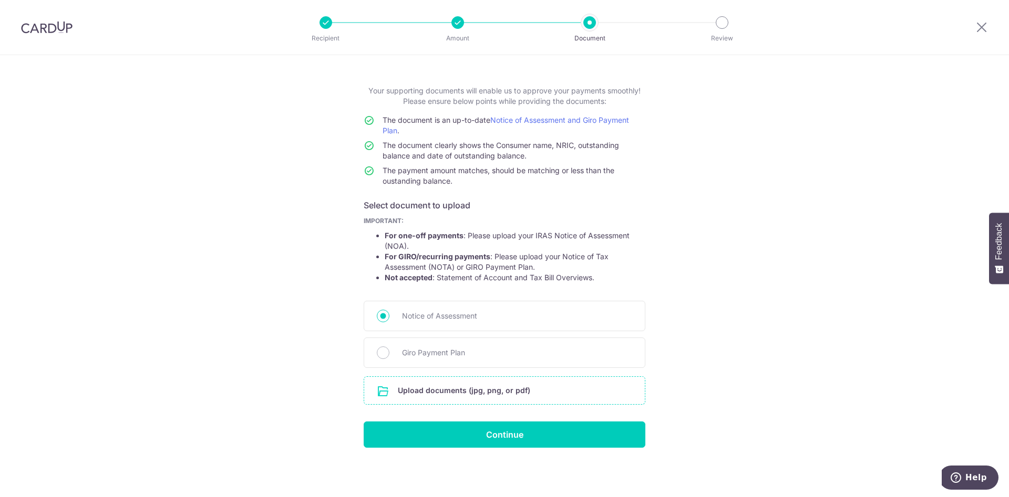
click at [462, 387] on input "file" at bounding box center [504, 390] width 281 height 27
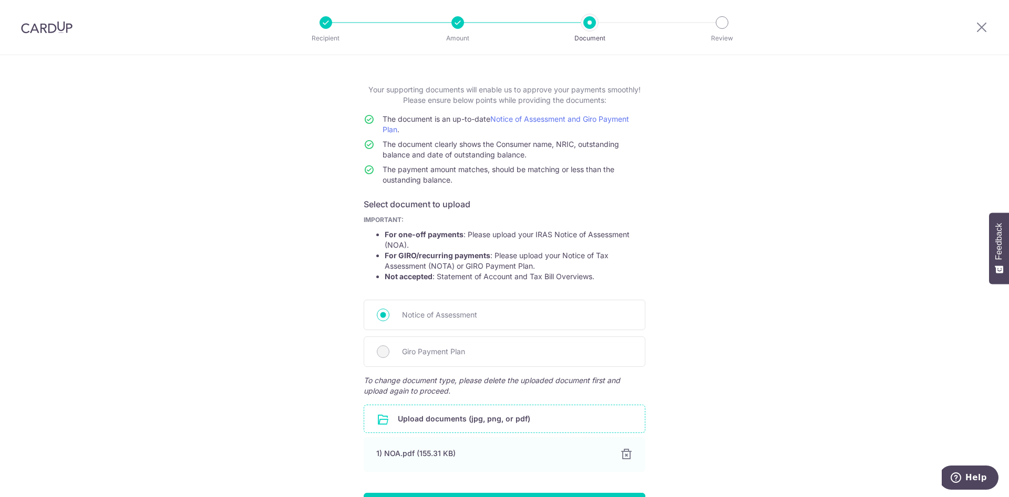
scroll to position [112, 0]
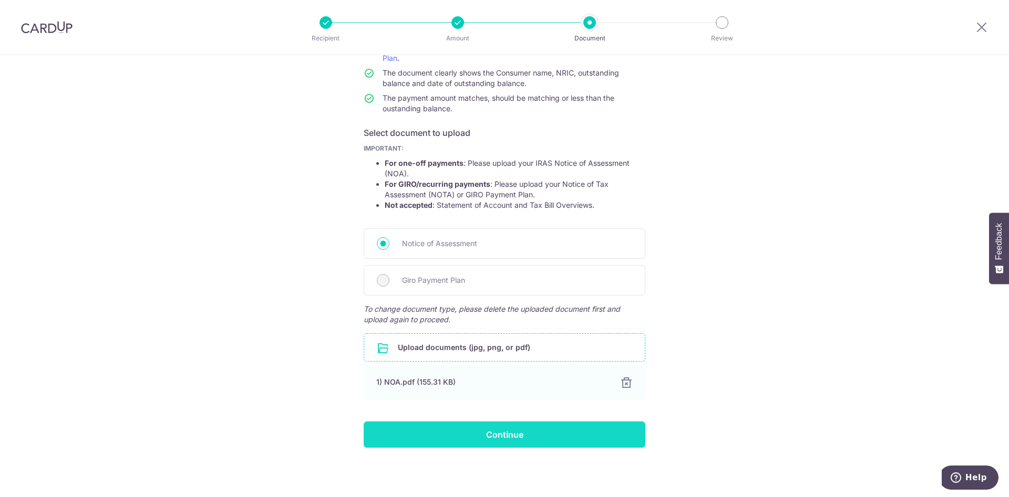
click at [482, 431] on input "Continue" at bounding box center [505, 435] width 282 height 26
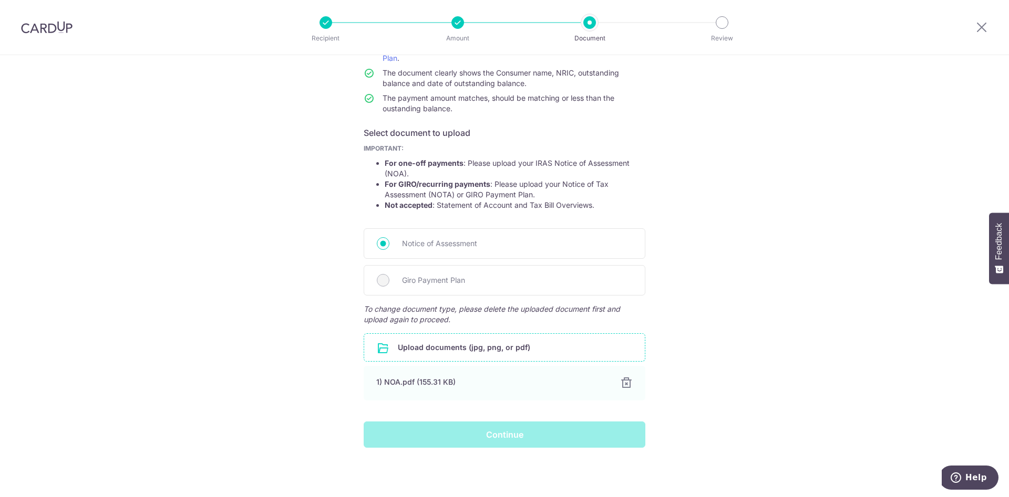
scroll to position [0, 0]
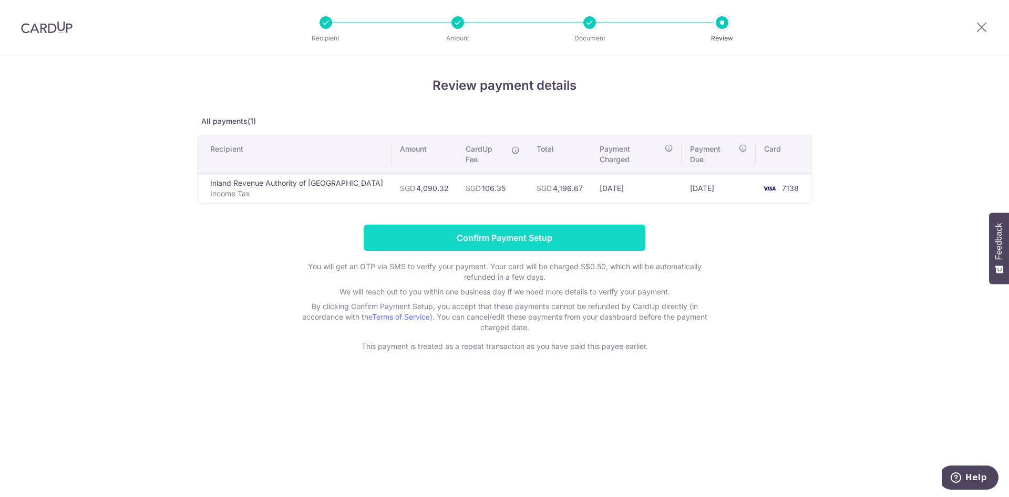
click at [548, 225] on input "Confirm Payment Setup" at bounding box center [505, 238] width 282 height 26
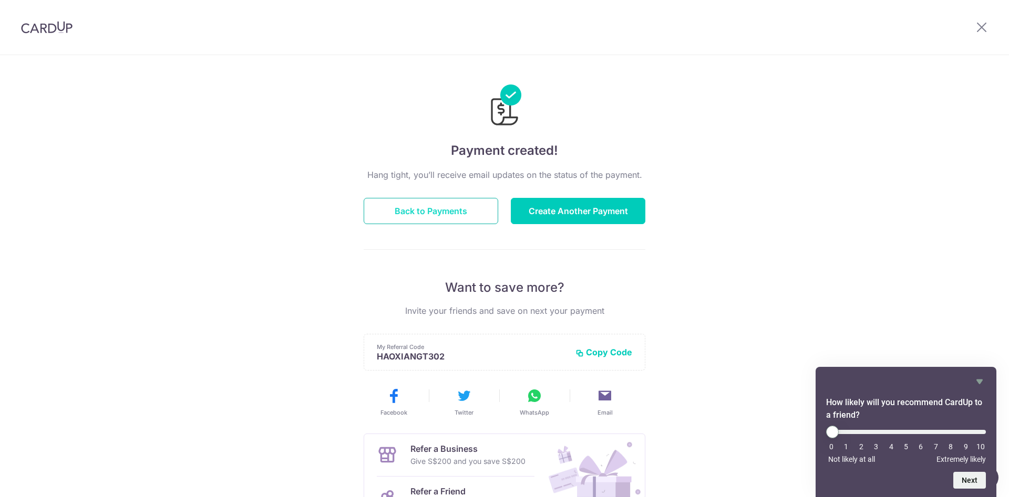
click at [453, 201] on button "Back to Payments" at bounding box center [431, 211] width 134 height 26
